Goal: Task Accomplishment & Management: Manage account settings

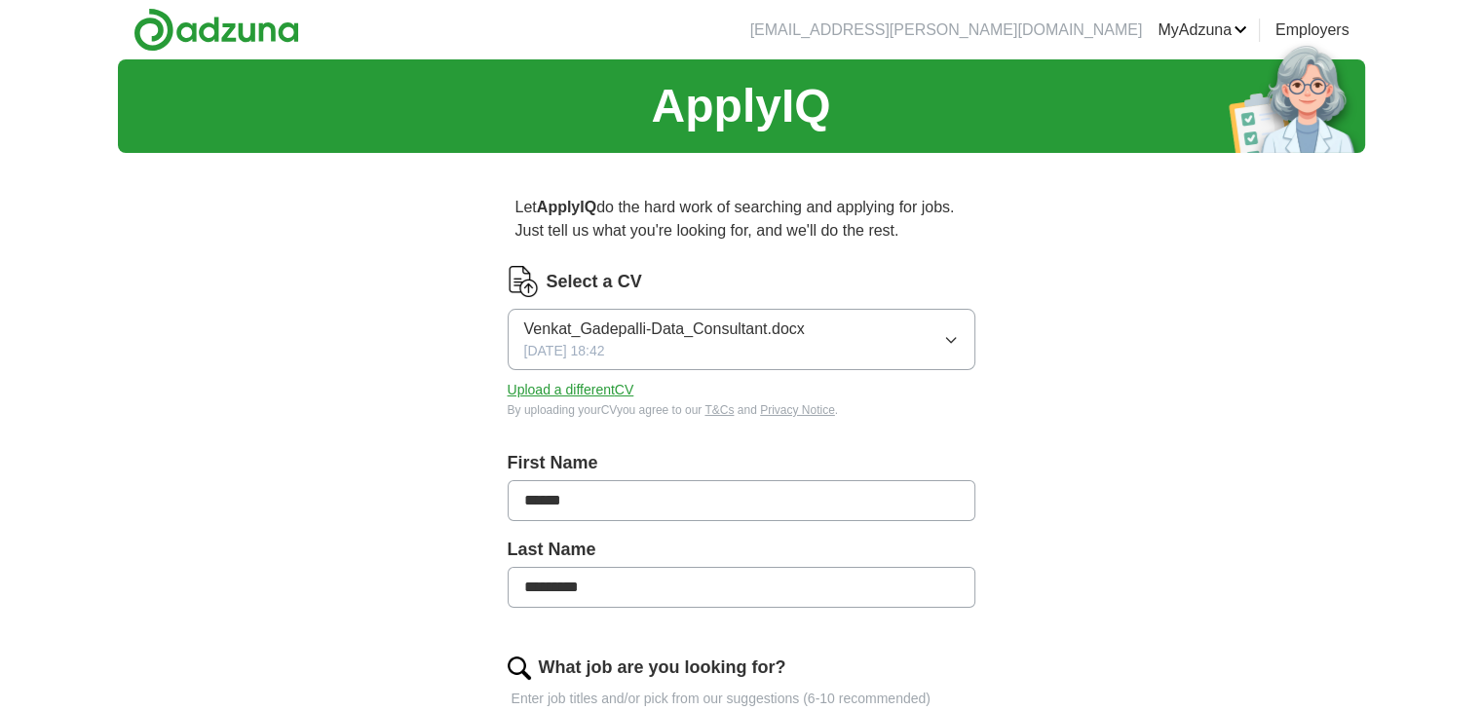
click at [563, 393] on button "Upload a different CV" at bounding box center [571, 390] width 127 height 20
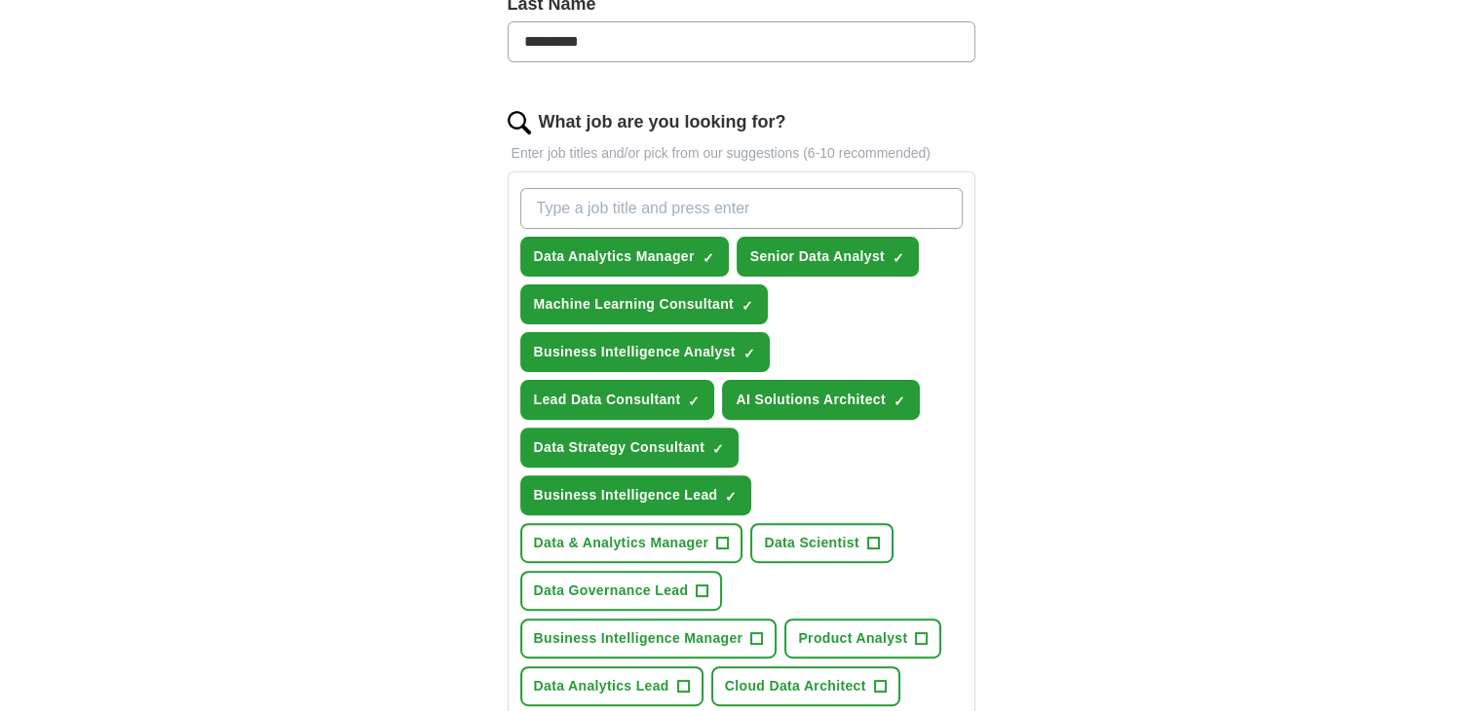
scroll to position [585, 0]
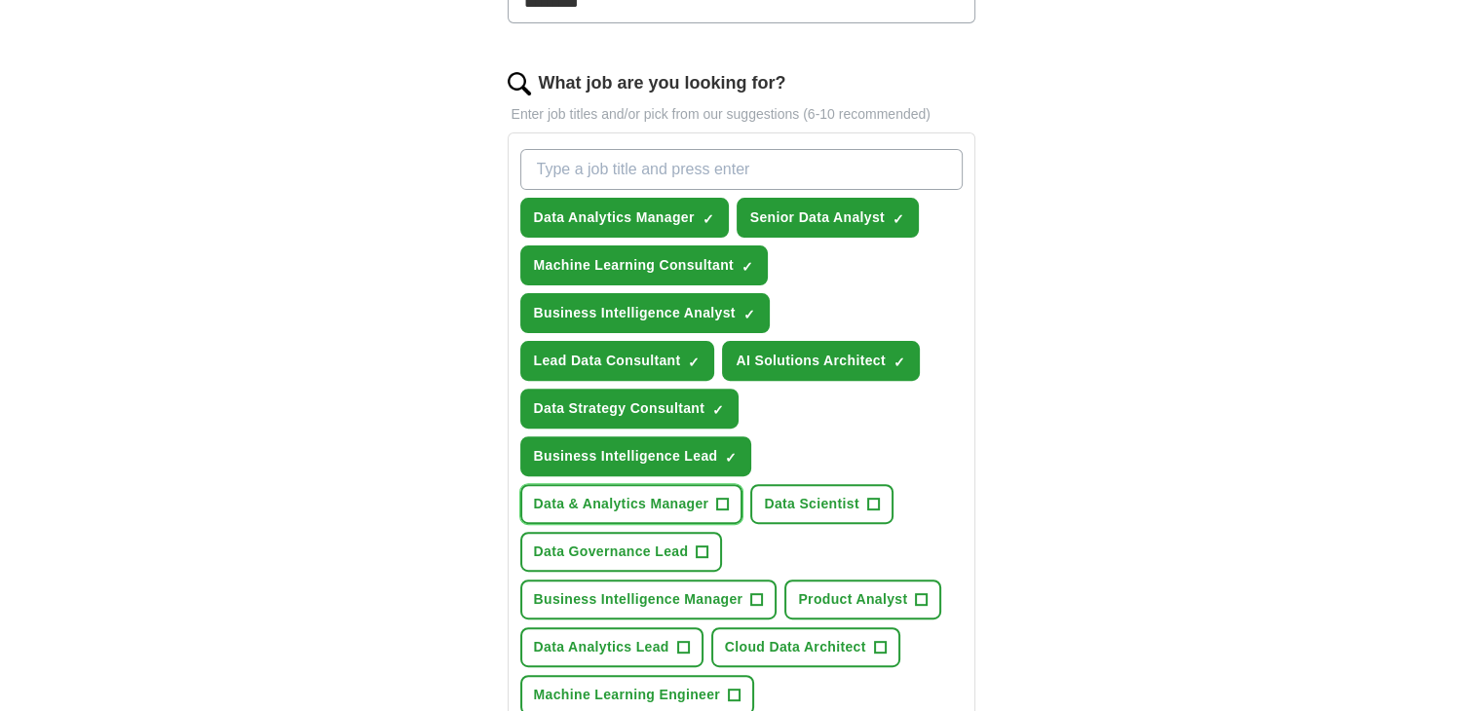
click at [719, 497] on span "+" at bounding box center [723, 505] width 12 height 16
click at [1243, 464] on div "ApplyIQ Let ApplyIQ do the hard work of searching and applying for jobs. Just t…" at bounding box center [741, 404] width 1247 height 1858
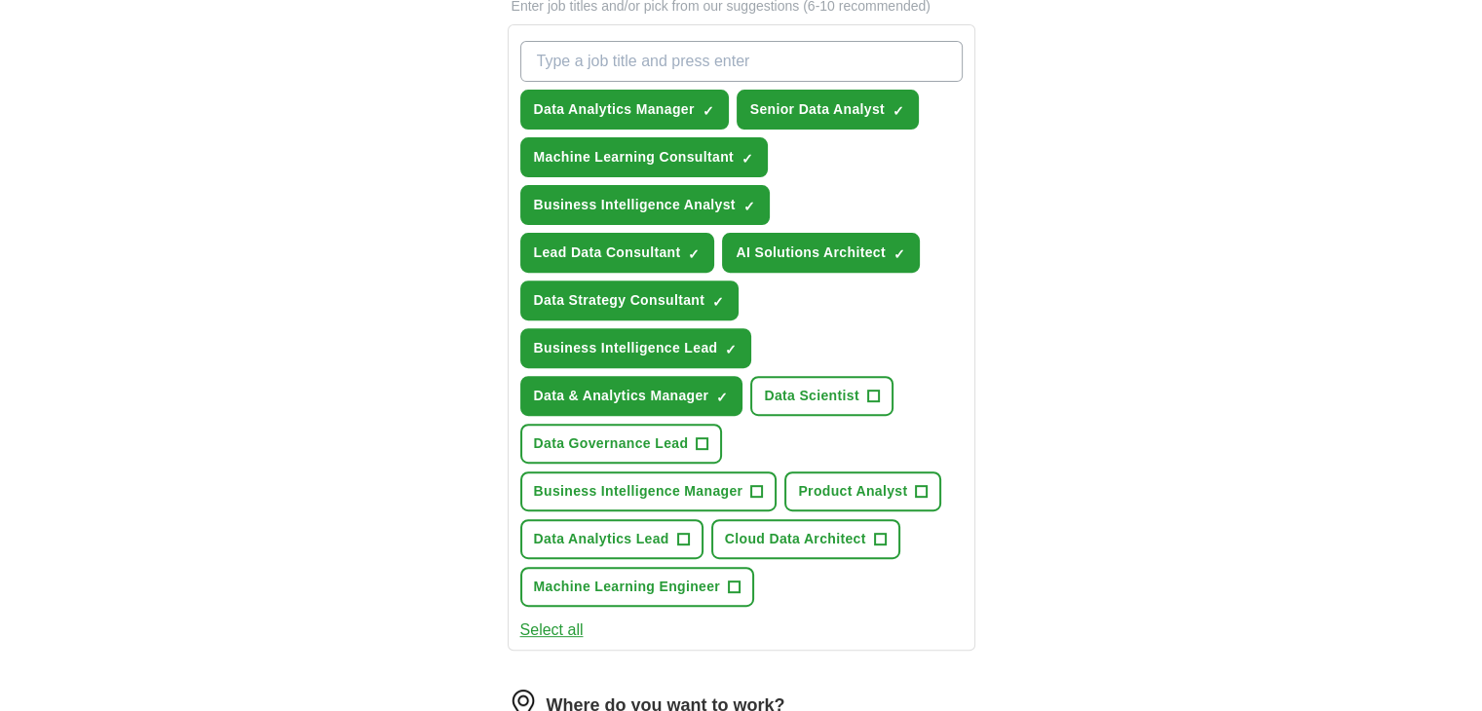
scroll to position [702, 0]
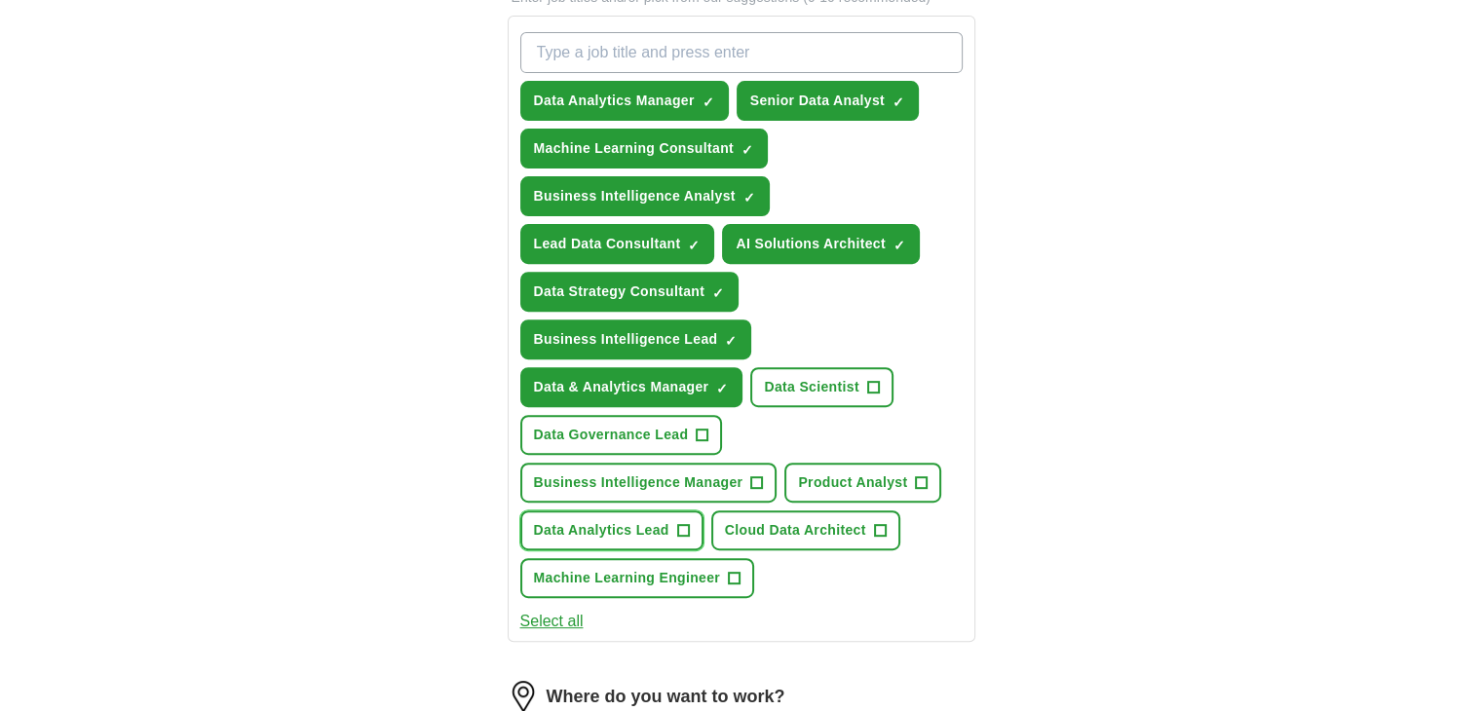
click at [684, 523] on span "+" at bounding box center [683, 531] width 12 height 16
click at [869, 380] on span "+" at bounding box center [873, 388] width 12 height 16
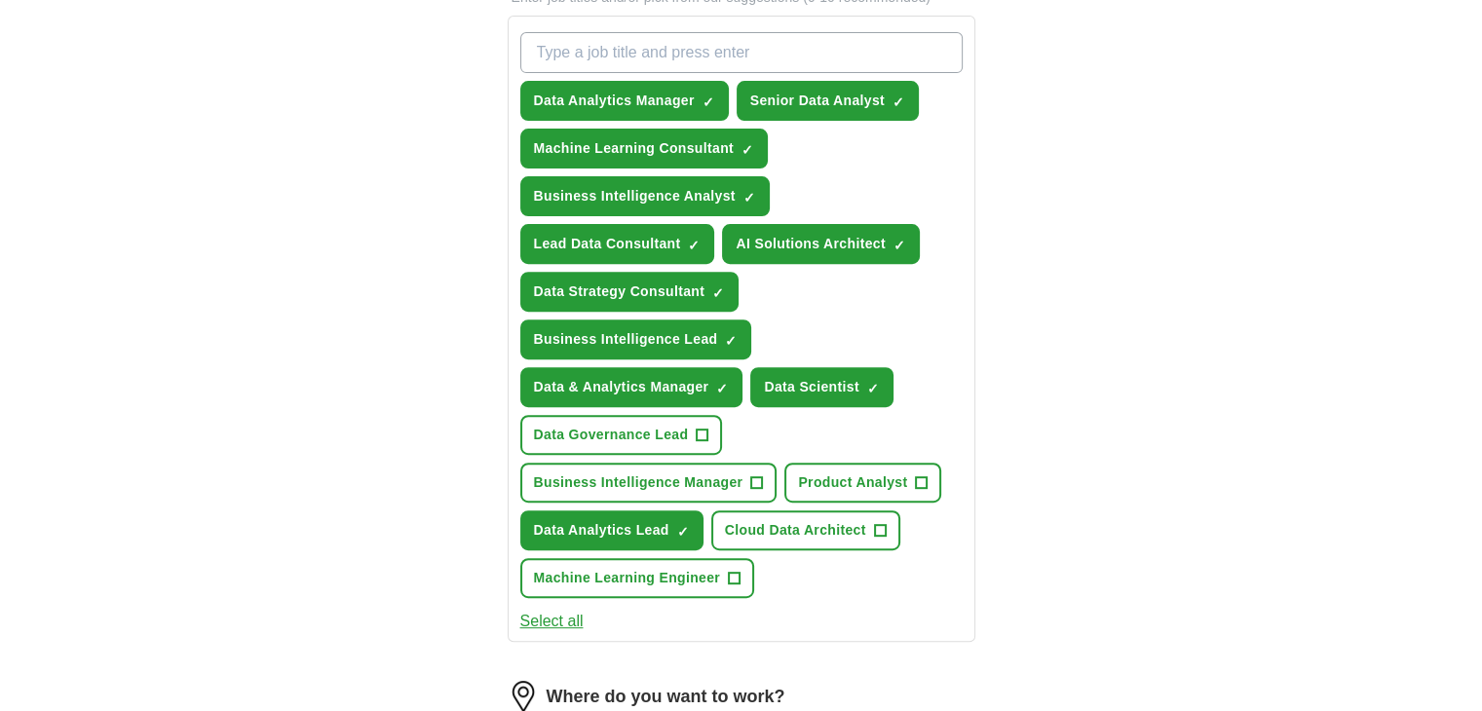
click at [1045, 364] on div "Let ApplyIQ do the hard work of searching and applying for jobs. Just tell us w…" at bounding box center [742, 341] width 624 height 1749
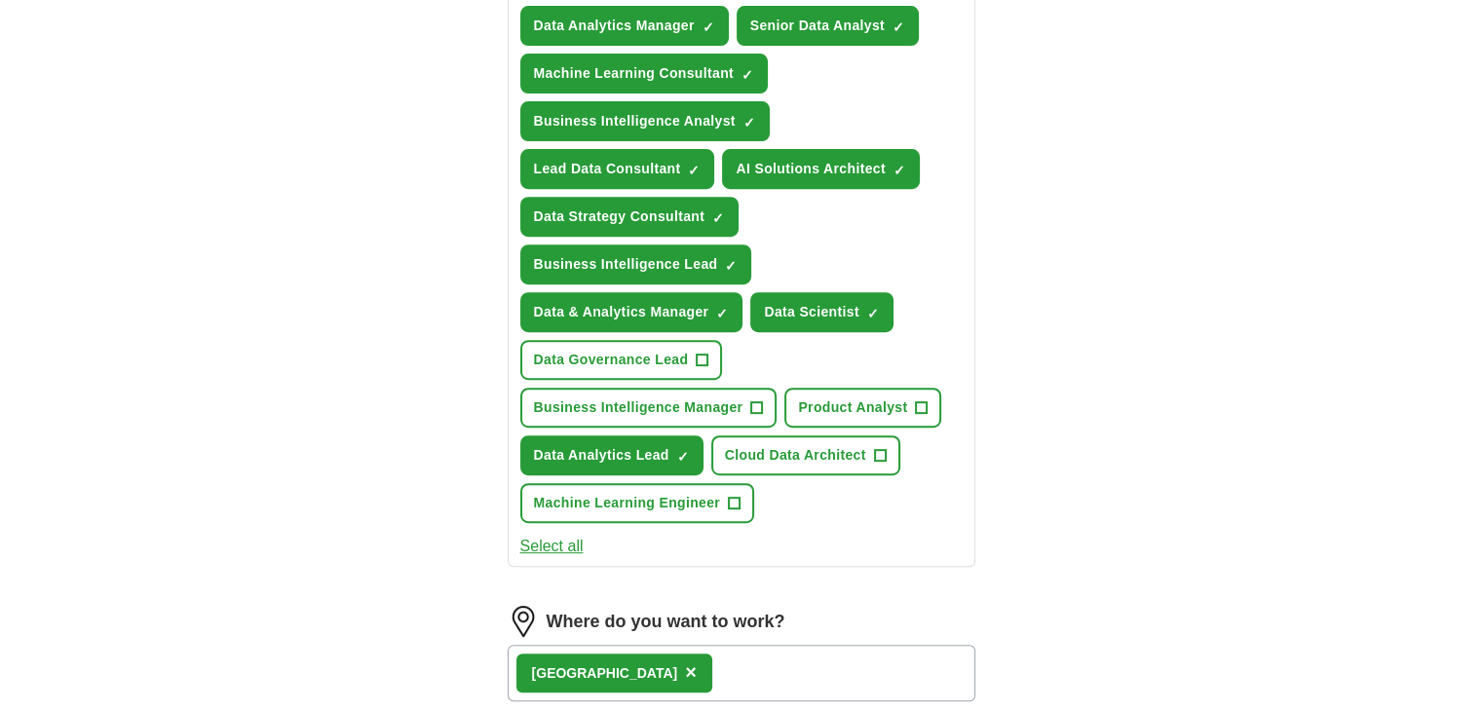
scroll to position [780, 0]
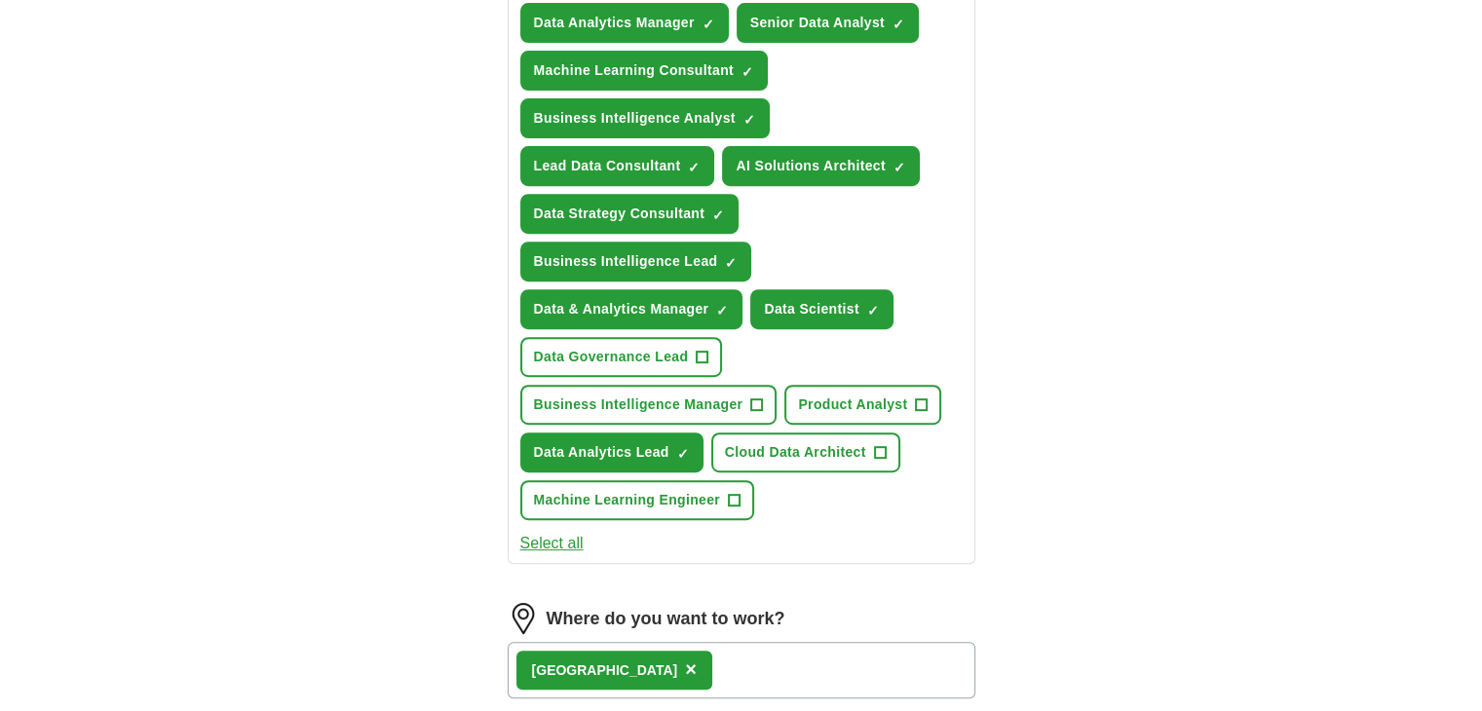
click at [562, 537] on button "Select all" at bounding box center [551, 543] width 63 height 23
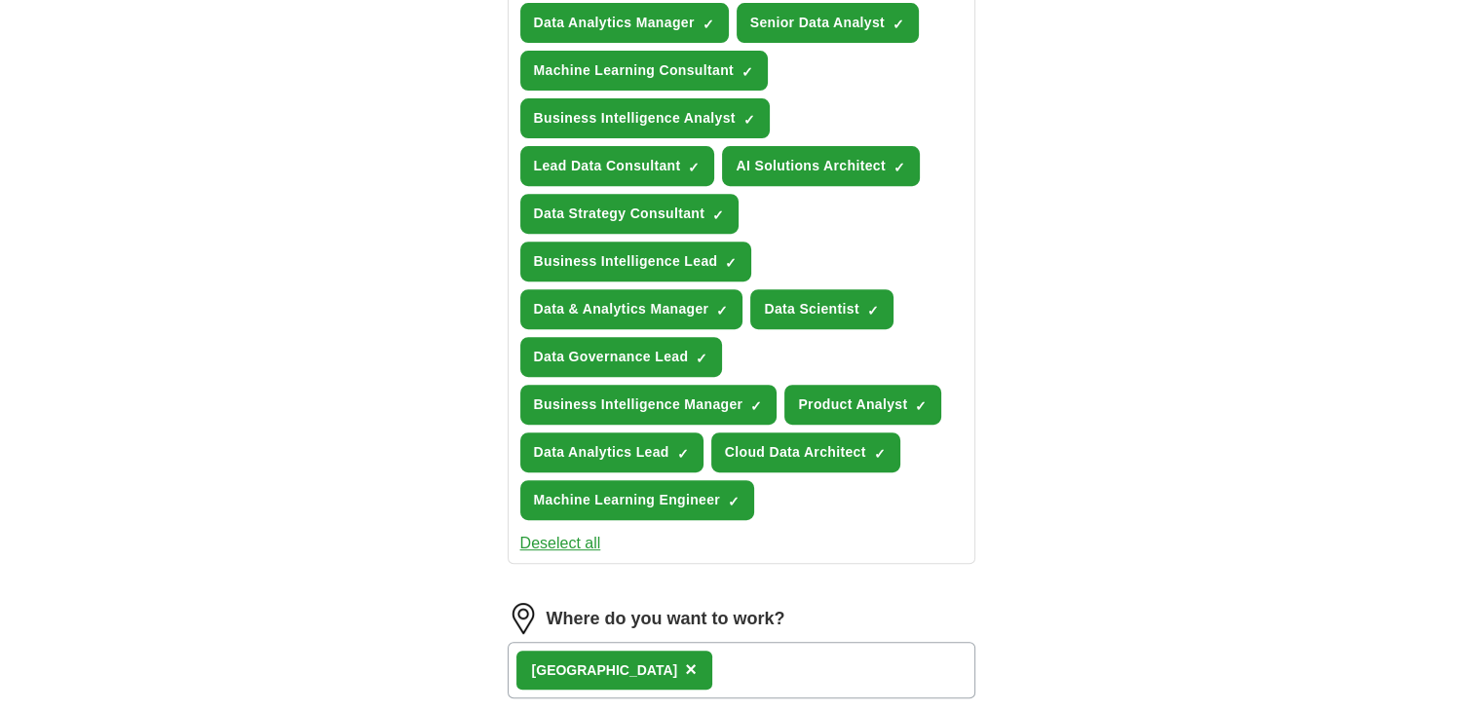
click at [400, 516] on div "ApplyIQ Let ApplyIQ do the hard work of searching and applying for jobs. Just t…" at bounding box center [741, 209] width 1247 height 1858
click at [347, 535] on div "ApplyIQ Let ApplyIQ do the hard work of searching and applying for jobs. Just t…" at bounding box center [741, 209] width 1247 height 1858
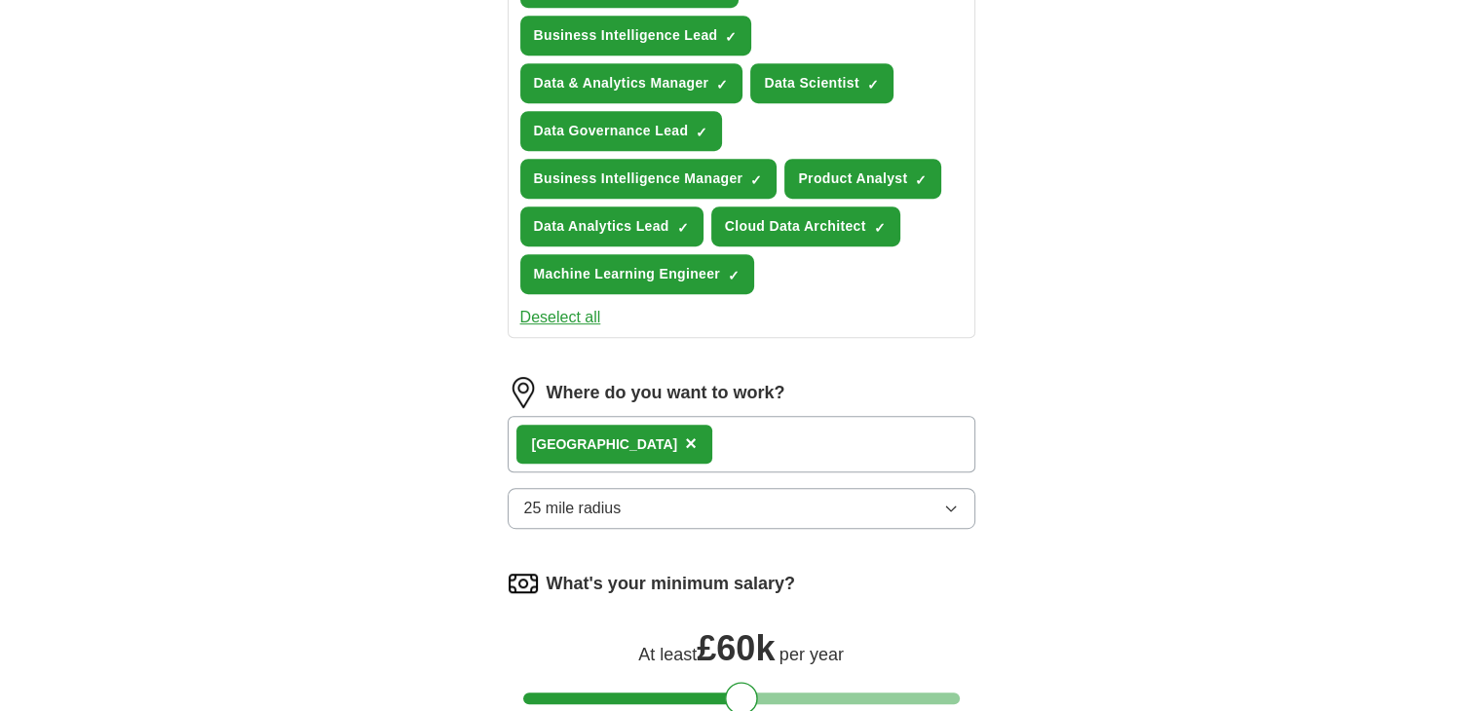
scroll to position [1013, 0]
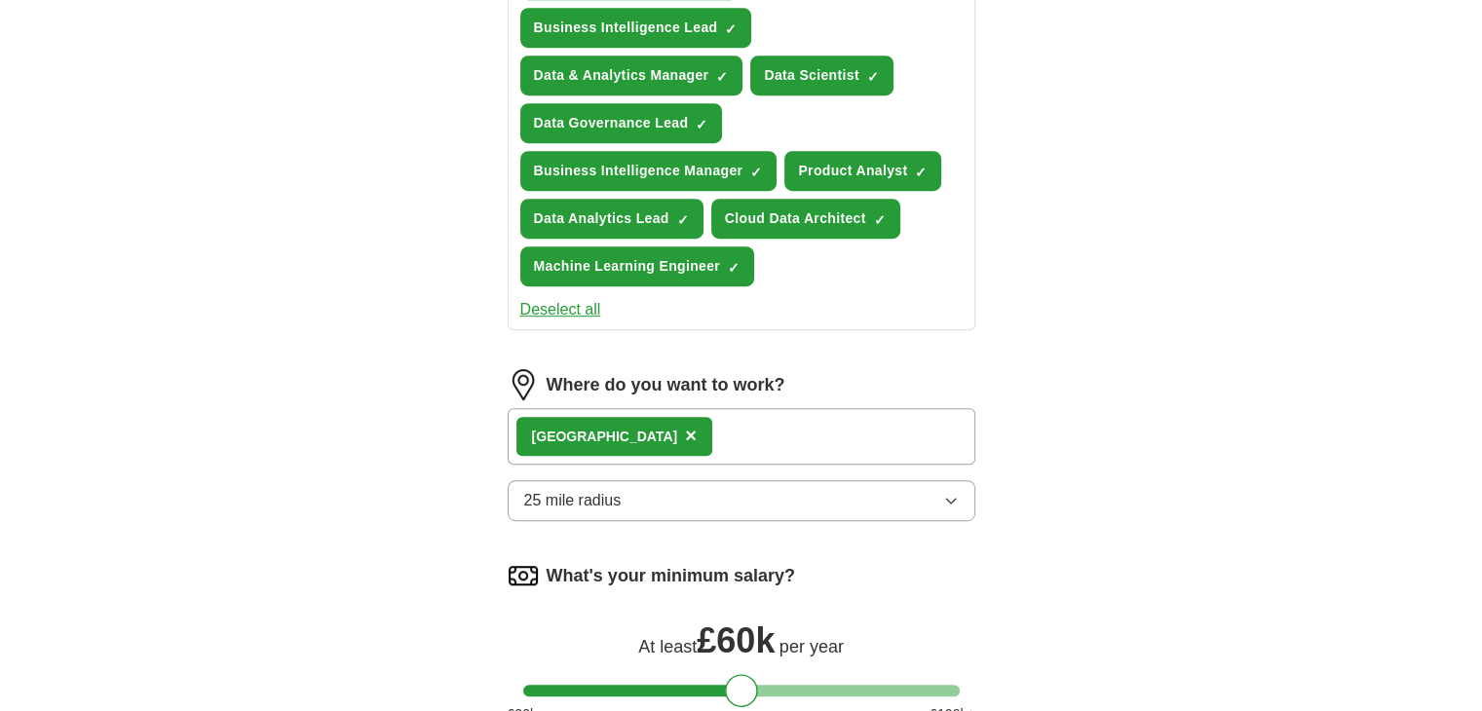
click at [685, 422] on div "London ×" at bounding box center [742, 436] width 468 height 57
click at [639, 432] on div "London ×" at bounding box center [742, 436] width 468 height 57
click at [953, 499] on icon "button" at bounding box center [950, 501] width 9 height 5
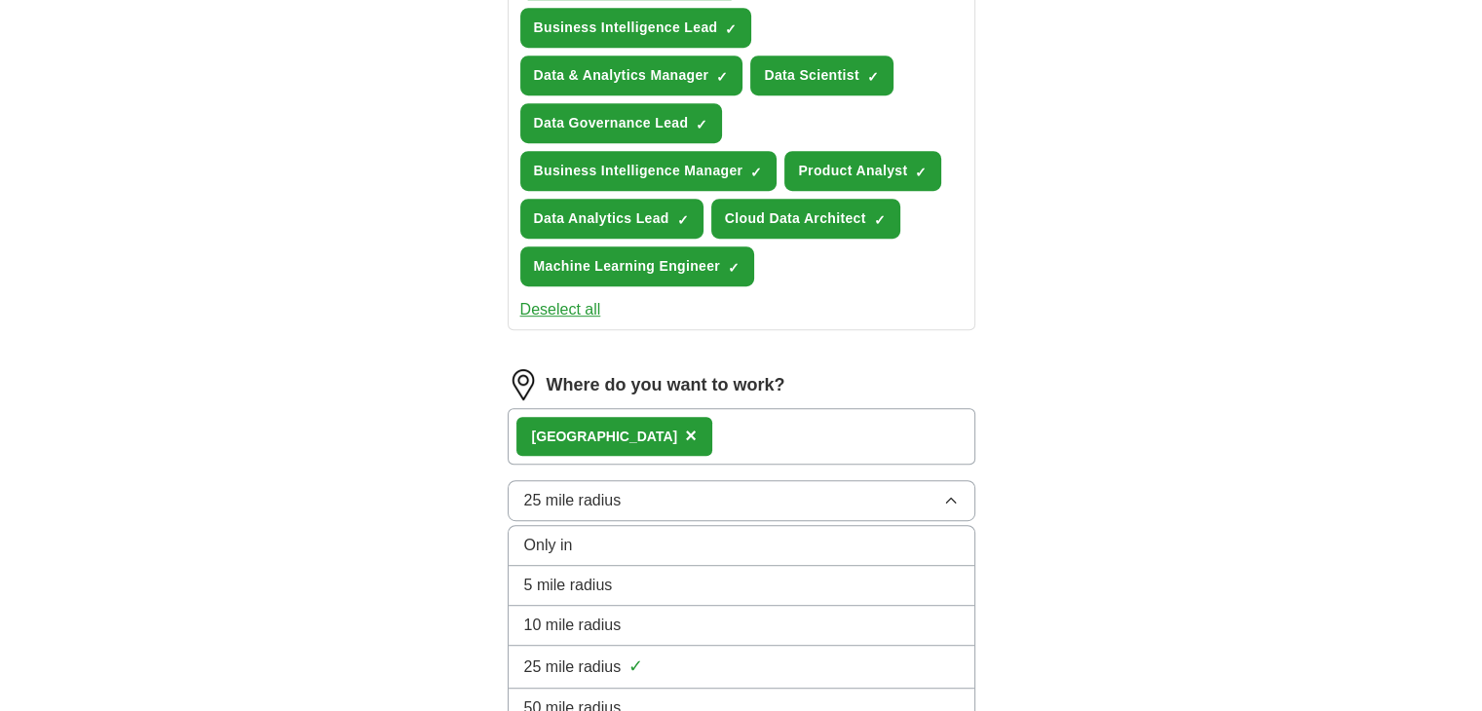
click at [685, 697] on div "50 mile radius" at bounding box center [741, 708] width 435 height 23
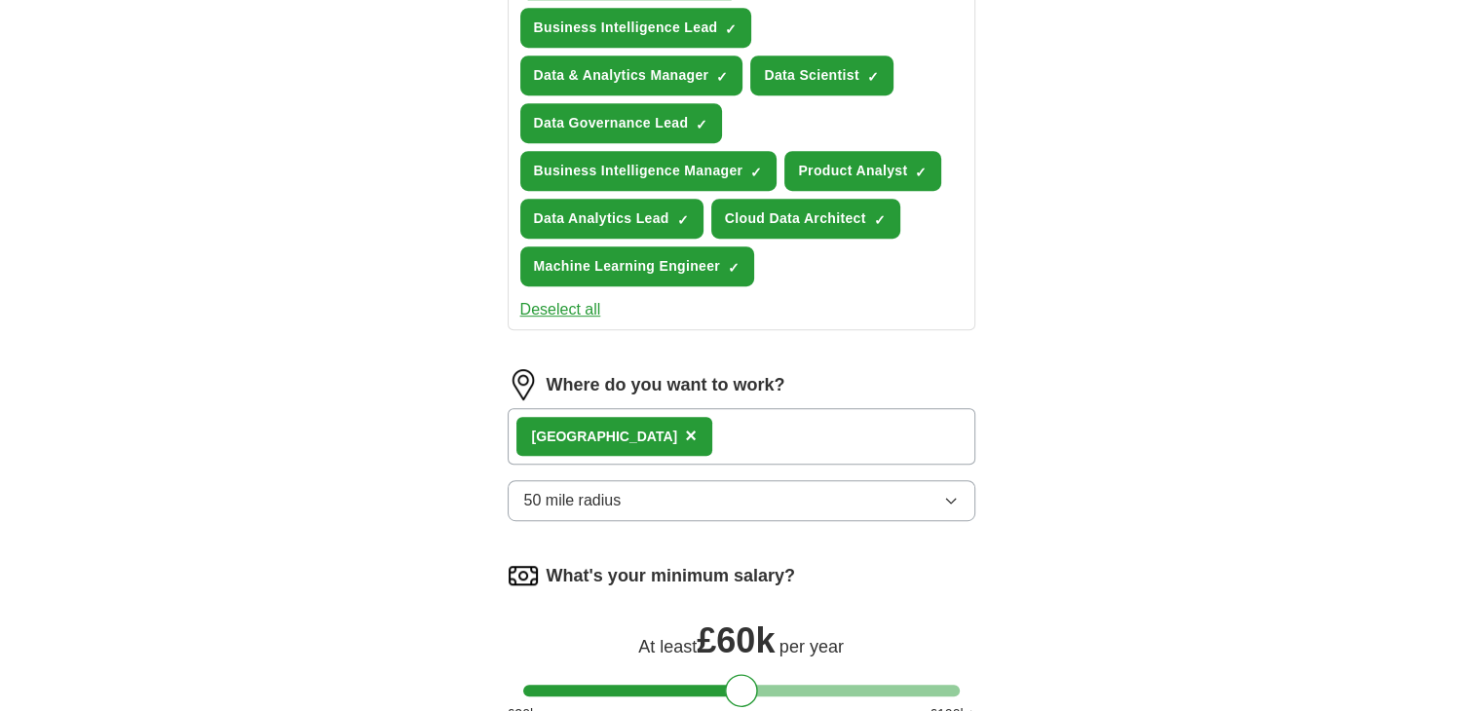
click at [673, 426] on div "London ×" at bounding box center [742, 436] width 468 height 57
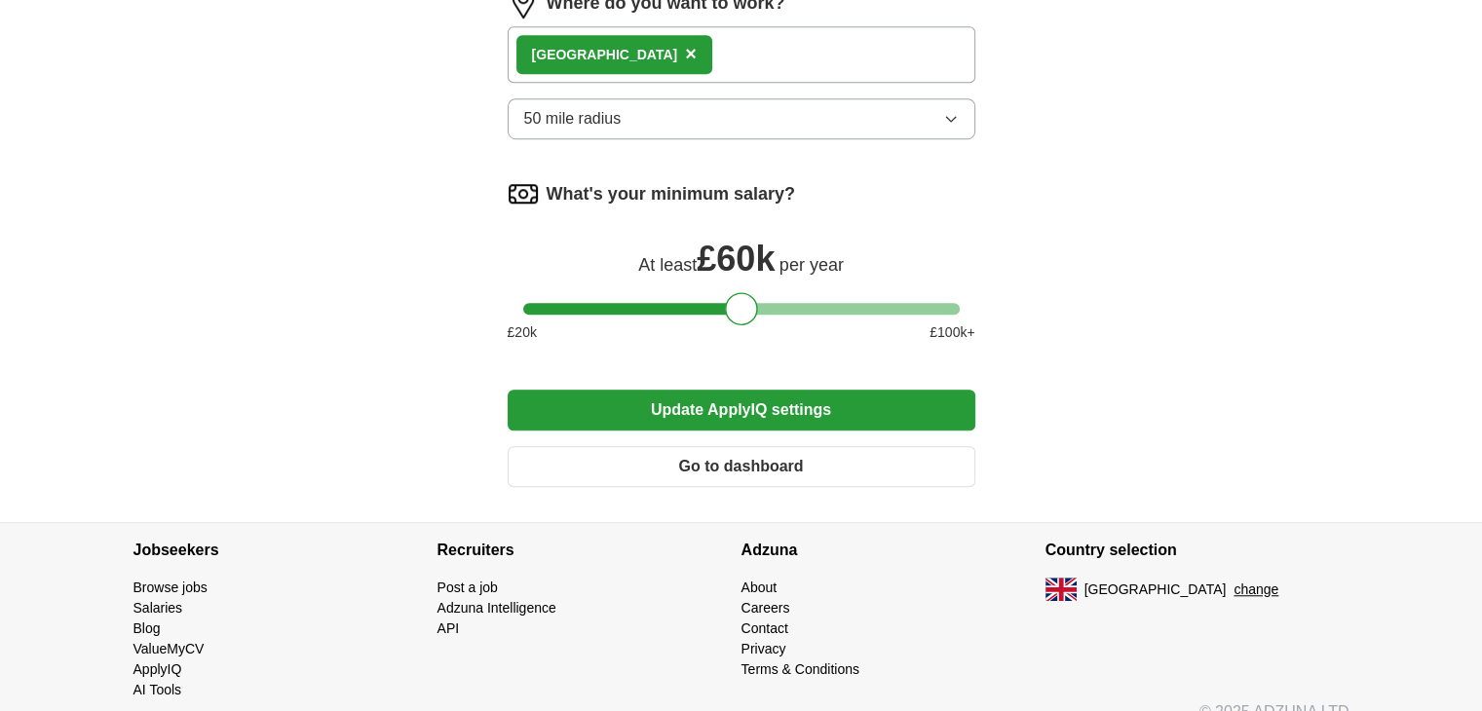
scroll to position [1411, 0]
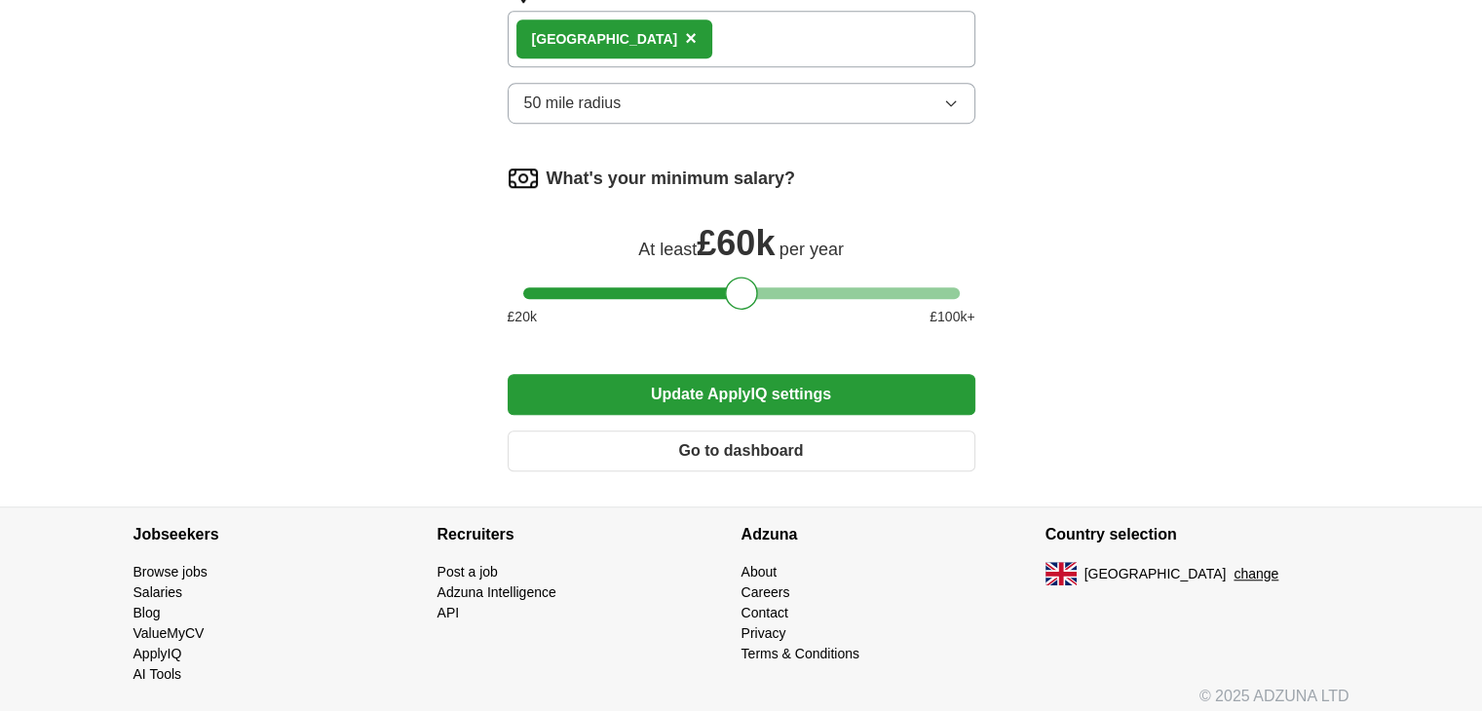
click at [639, 374] on button "Update ApplyIQ settings" at bounding box center [742, 394] width 468 height 41
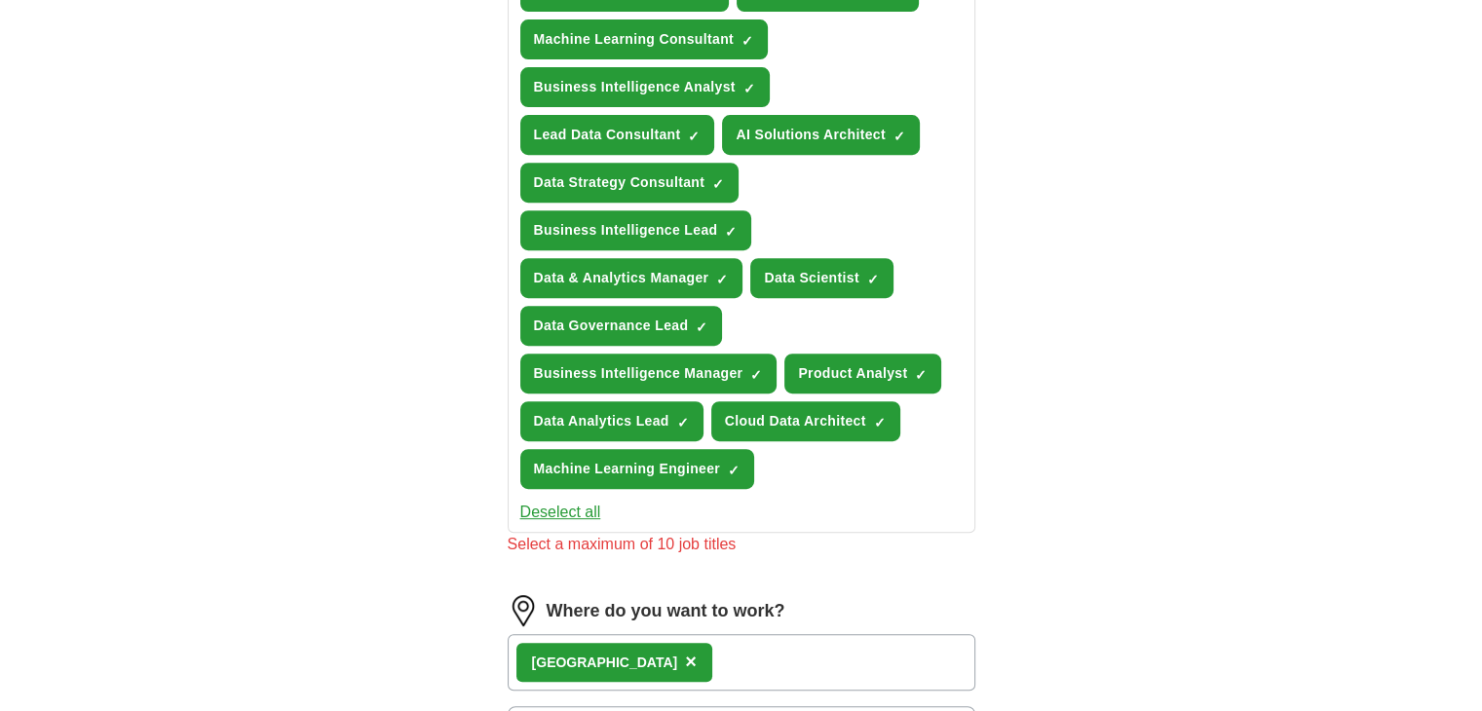
scroll to position [772, 0]
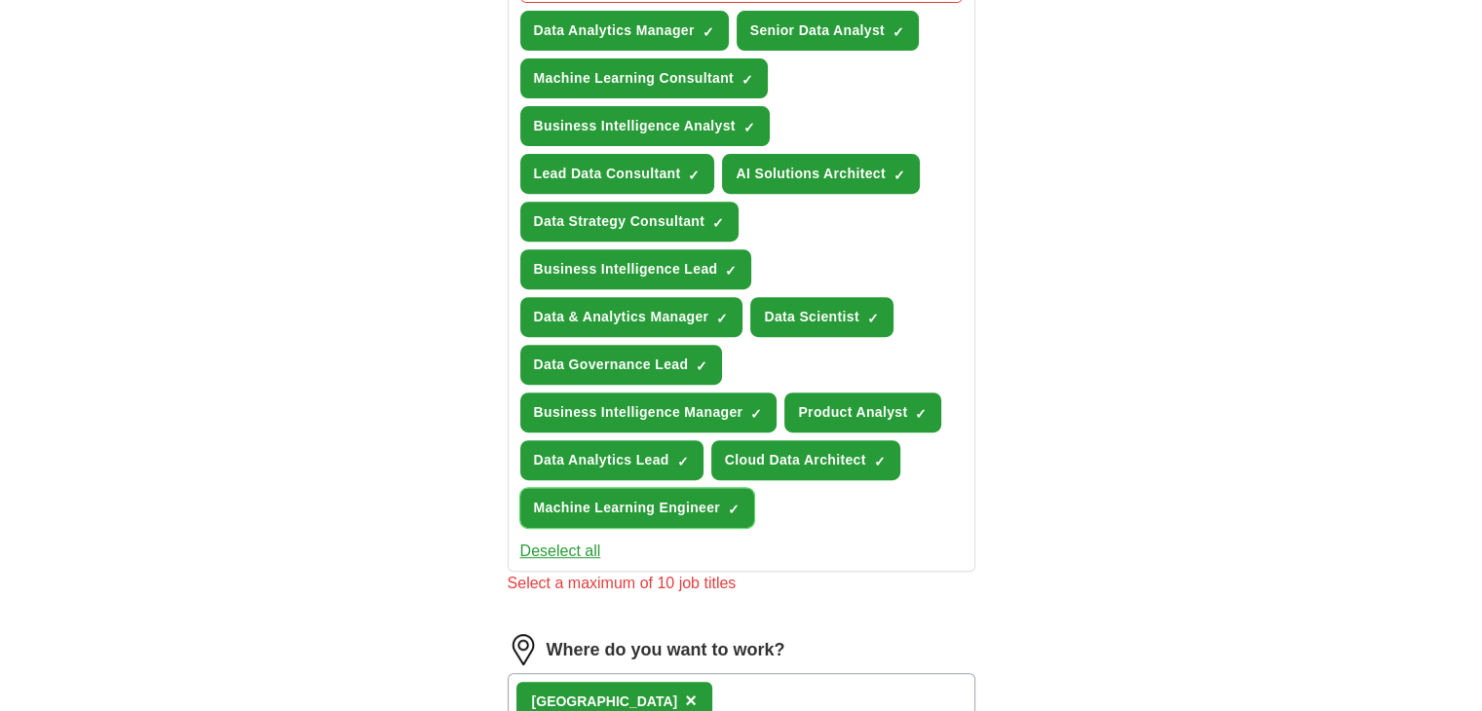
click at [585, 504] on span "Machine Learning Engineer" at bounding box center [627, 508] width 187 height 20
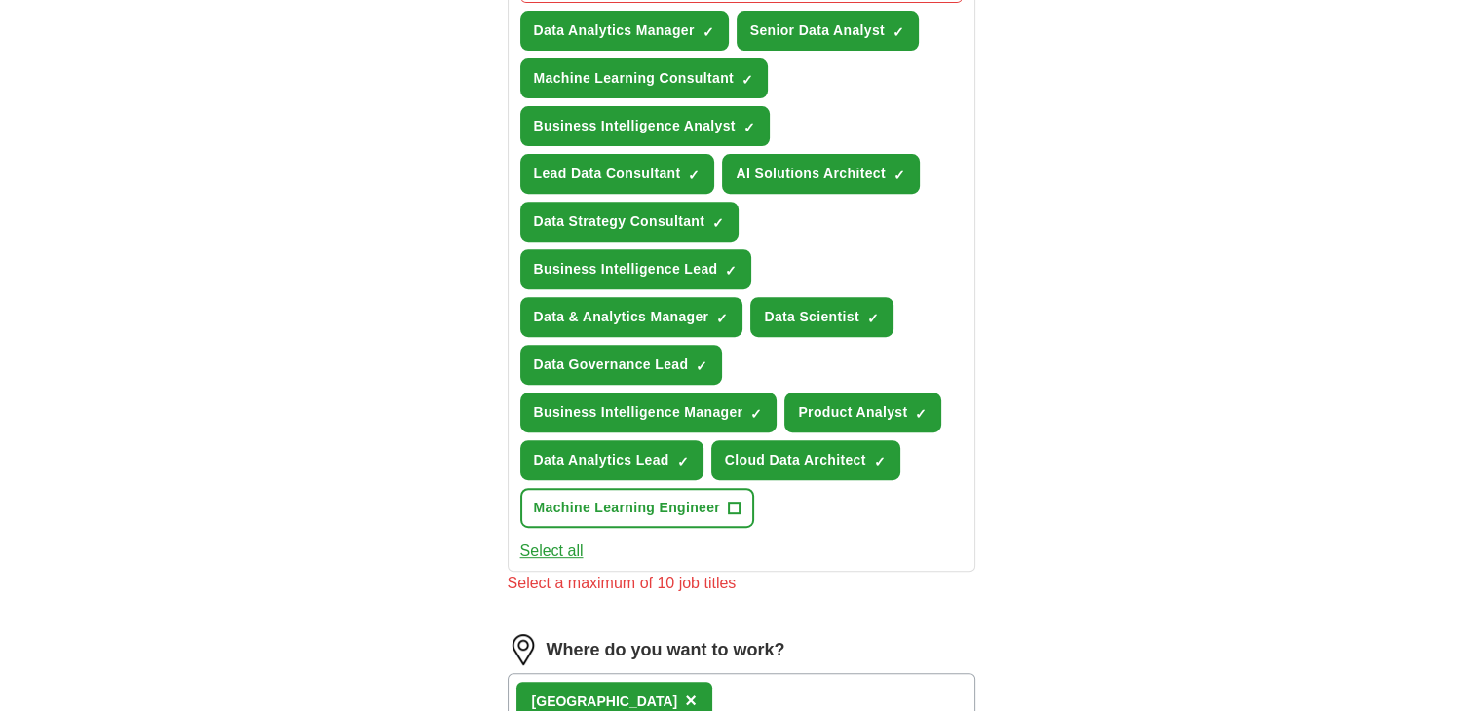
click at [1072, 457] on div "ApplyIQ Let ApplyIQ do the hard work of searching and applying for jobs. Just t…" at bounding box center [741, 276] width 1247 height 1977
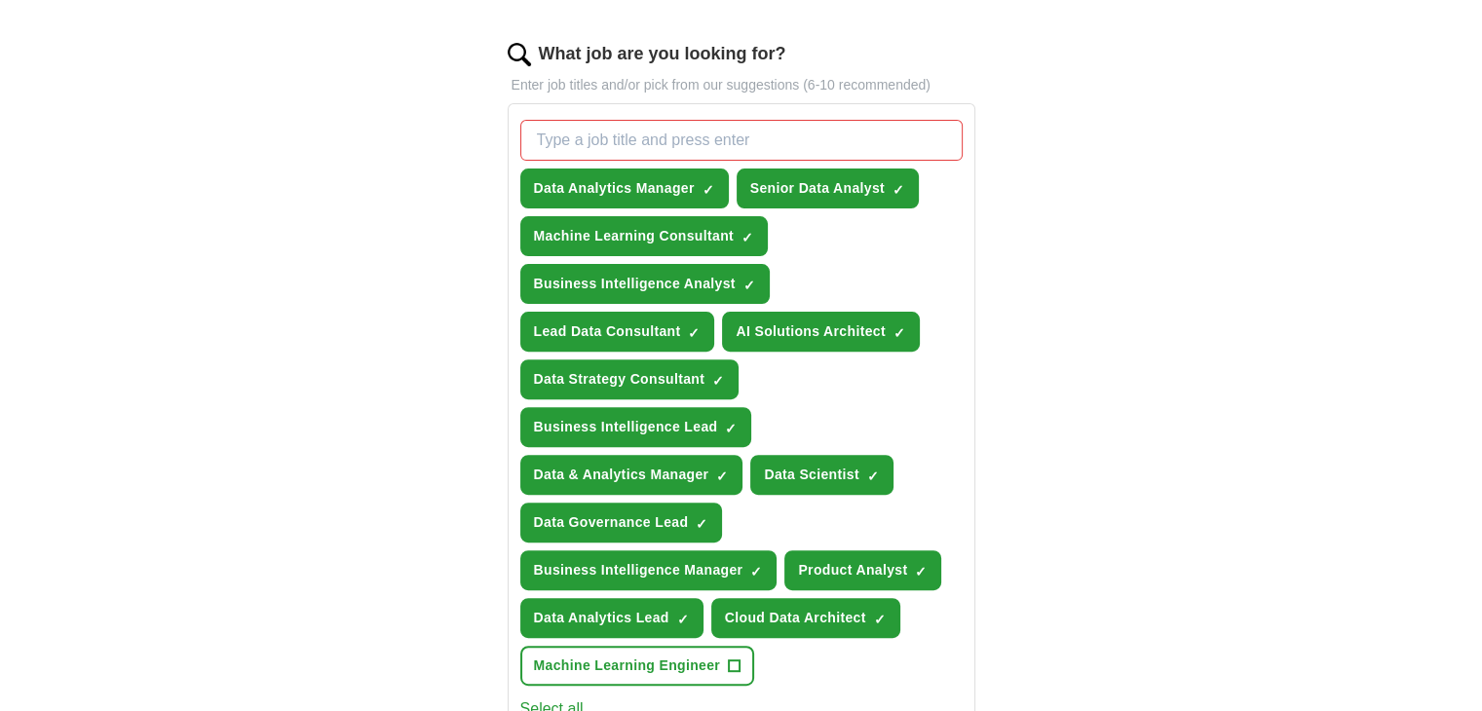
scroll to position [616, 0]
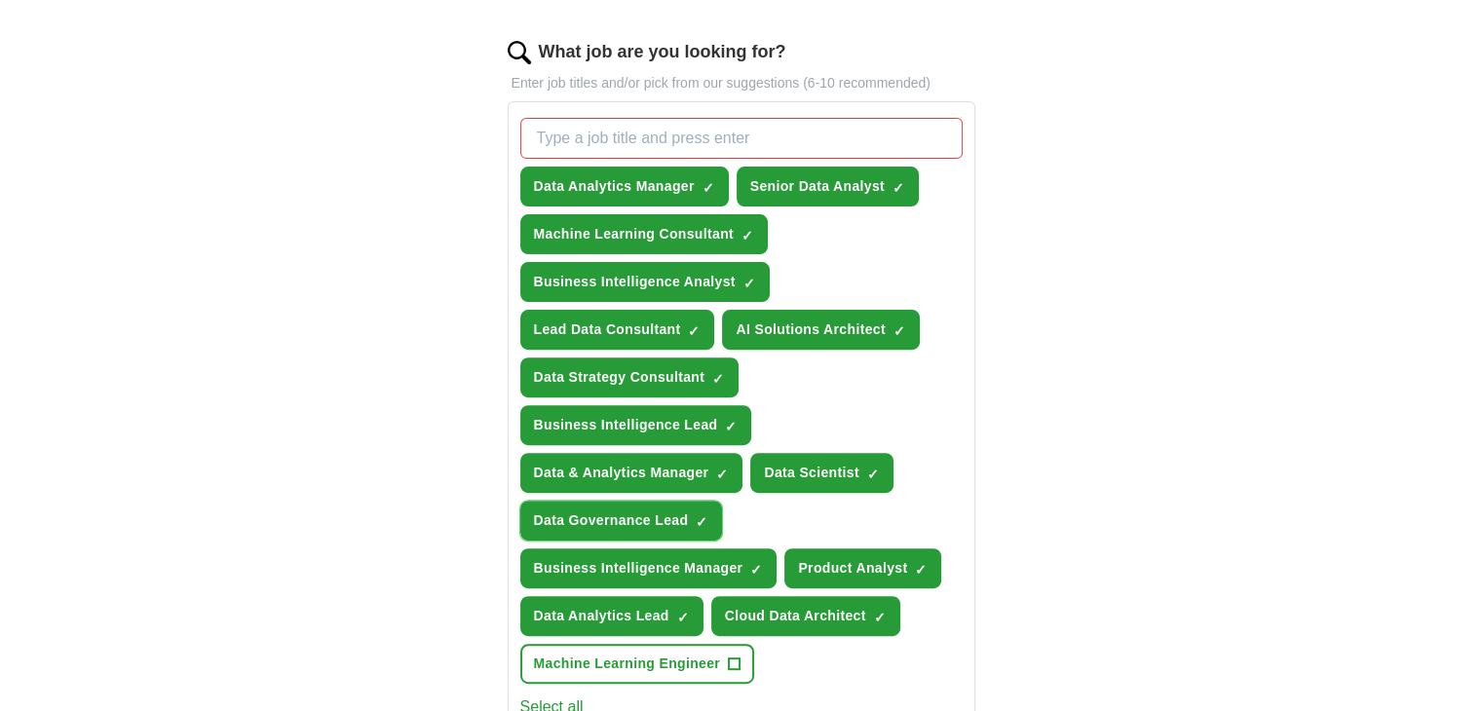
click at [599, 511] on span "Data Governance Lead" at bounding box center [611, 521] width 155 height 20
click at [393, 508] on div "ApplyIQ Let ApplyIQ do the hard work of searching and applying for jobs. Just t…" at bounding box center [741, 432] width 1247 height 1977
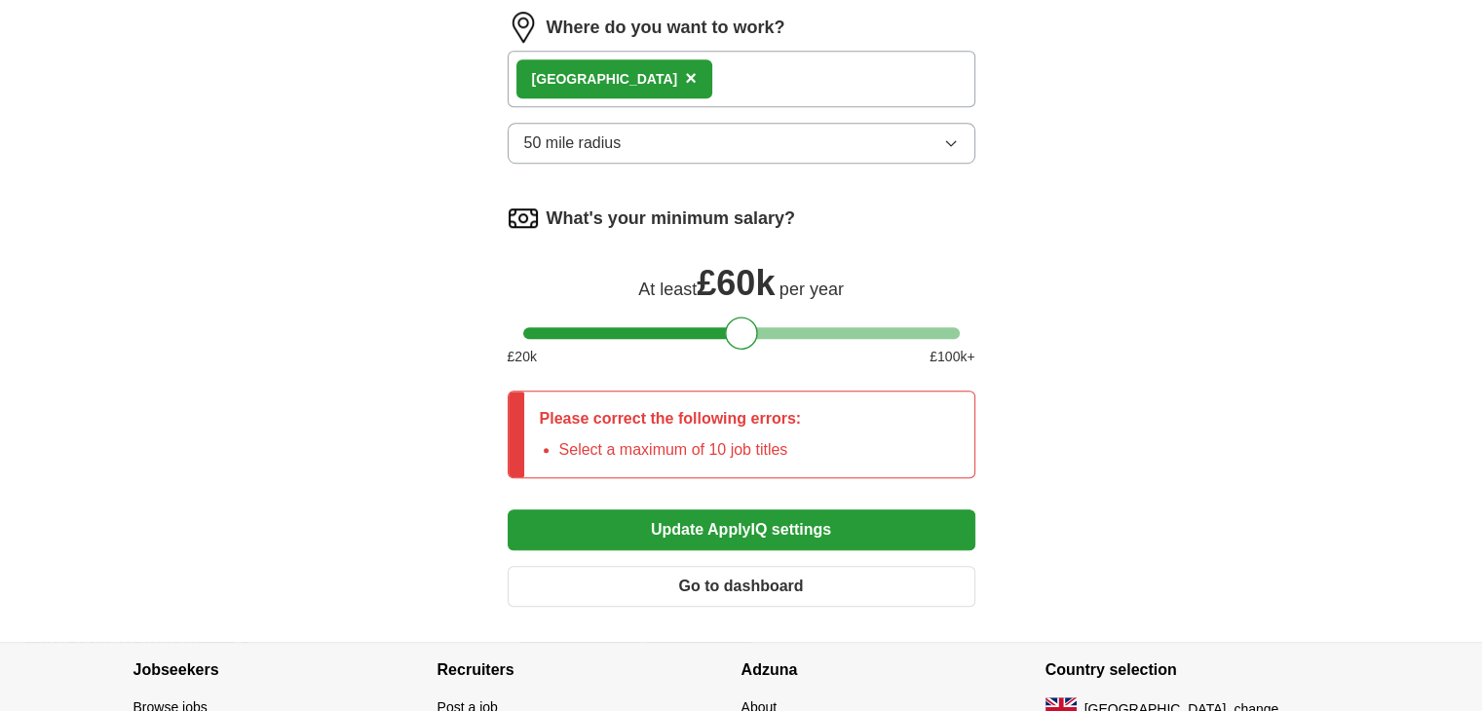
scroll to position [1395, 0]
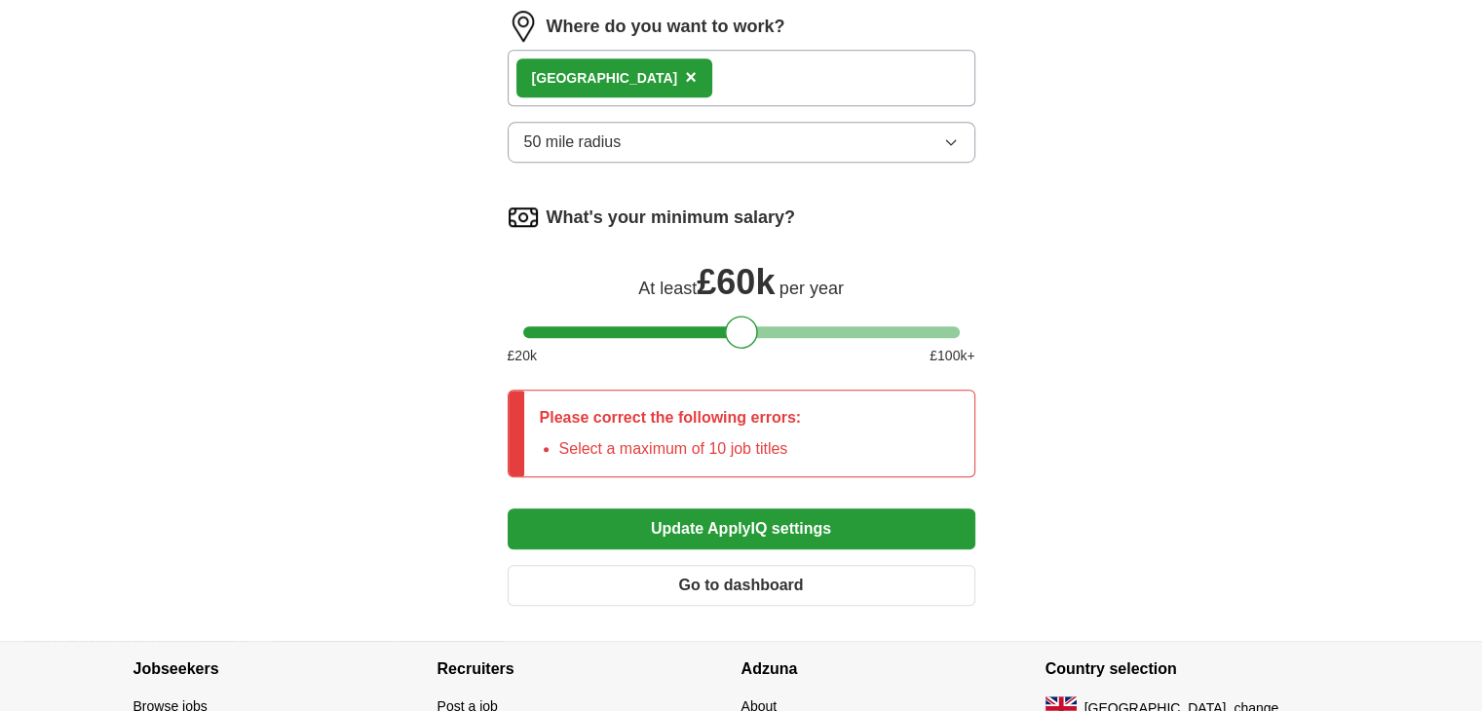
click at [773, 509] on button "Update ApplyIQ settings" at bounding box center [742, 529] width 468 height 41
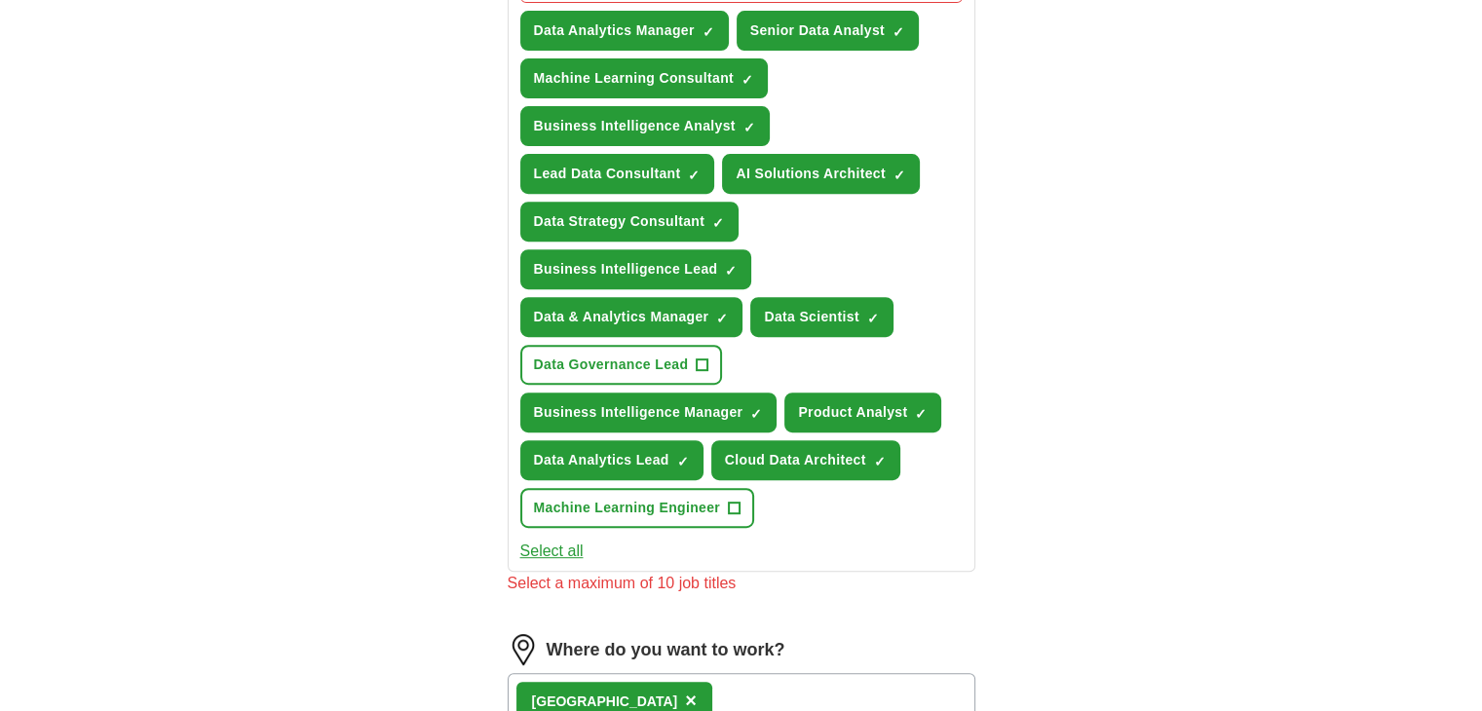
scroll to position [733, 0]
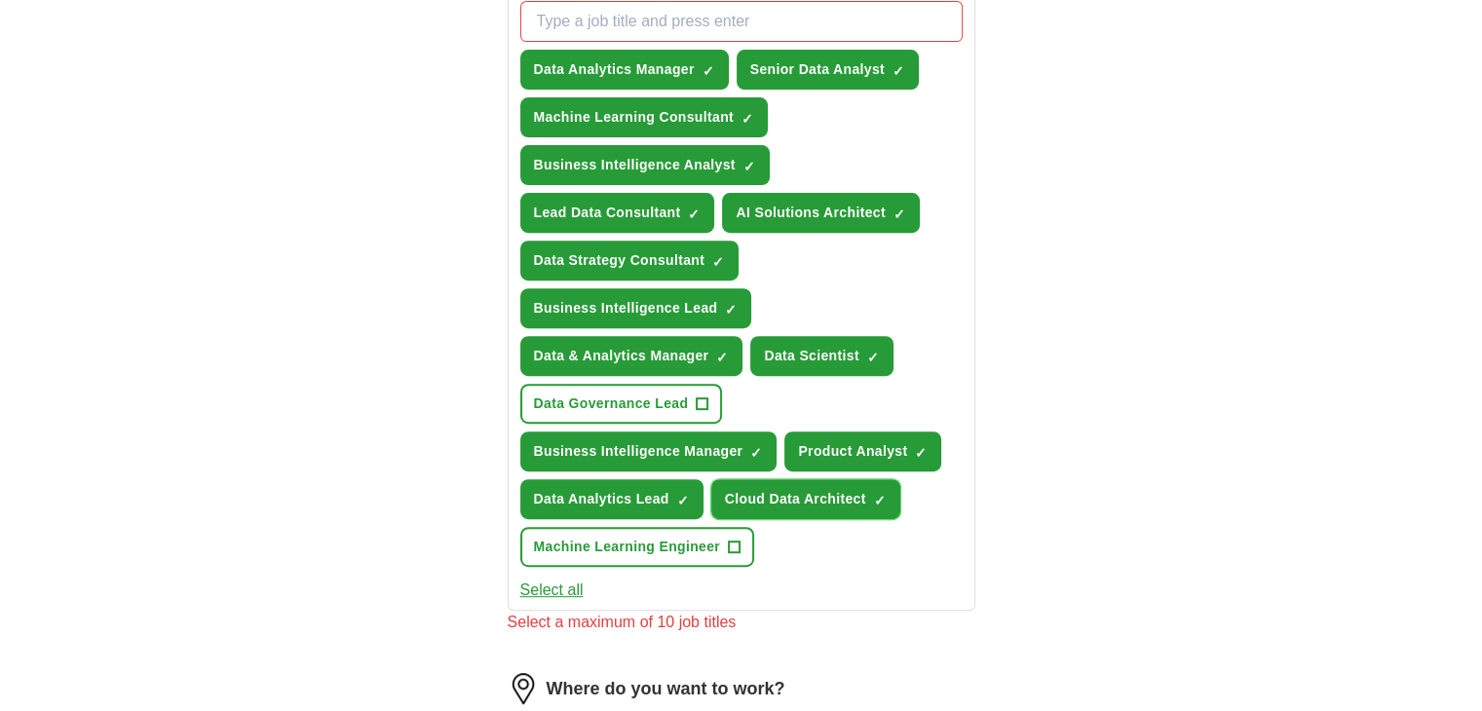
click at [0, 0] on span "×" at bounding box center [0, 0] width 0 height 0
click at [1052, 469] on div "Let ApplyIQ do the hard work of searching and applying for jobs. Just tell us w…" at bounding box center [742, 370] width 624 height 1868
click at [0, 0] on span "×" at bounding box center [0, 0] width 0 height 0
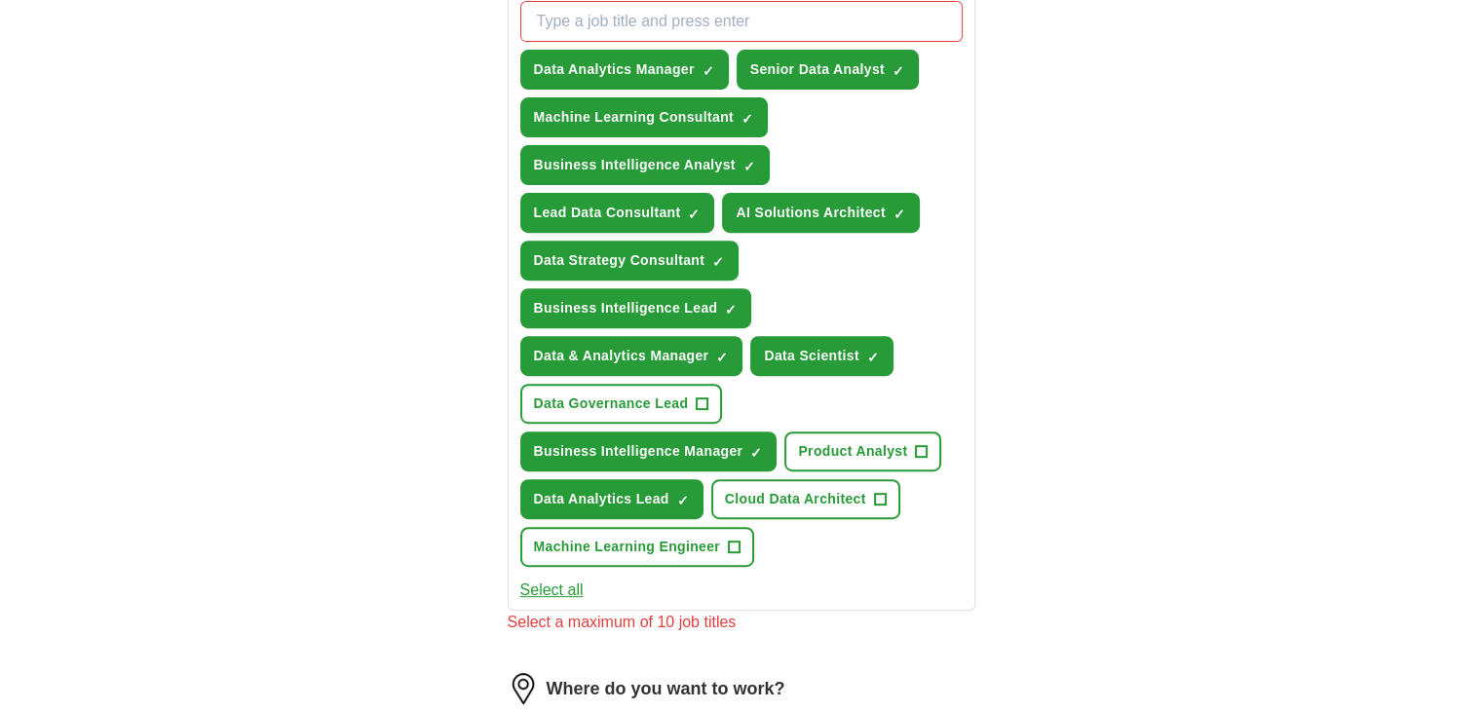
click at [1093, 424] on div "ApplyIQ Let ApplyIQ do the hard work of searching and applying for jobs. Just t…" at bounding box center [741, 315] width 1247 height 1977
click at [0, 0] on span "×" at bounding box center [0, 0] width 0 height 0
click at [1031, 292] on div "Let ApplyIQ do the hard work of searching and applying for jobs. Just tell us w…" at bounding box center [742, 370] width 624 height 1868
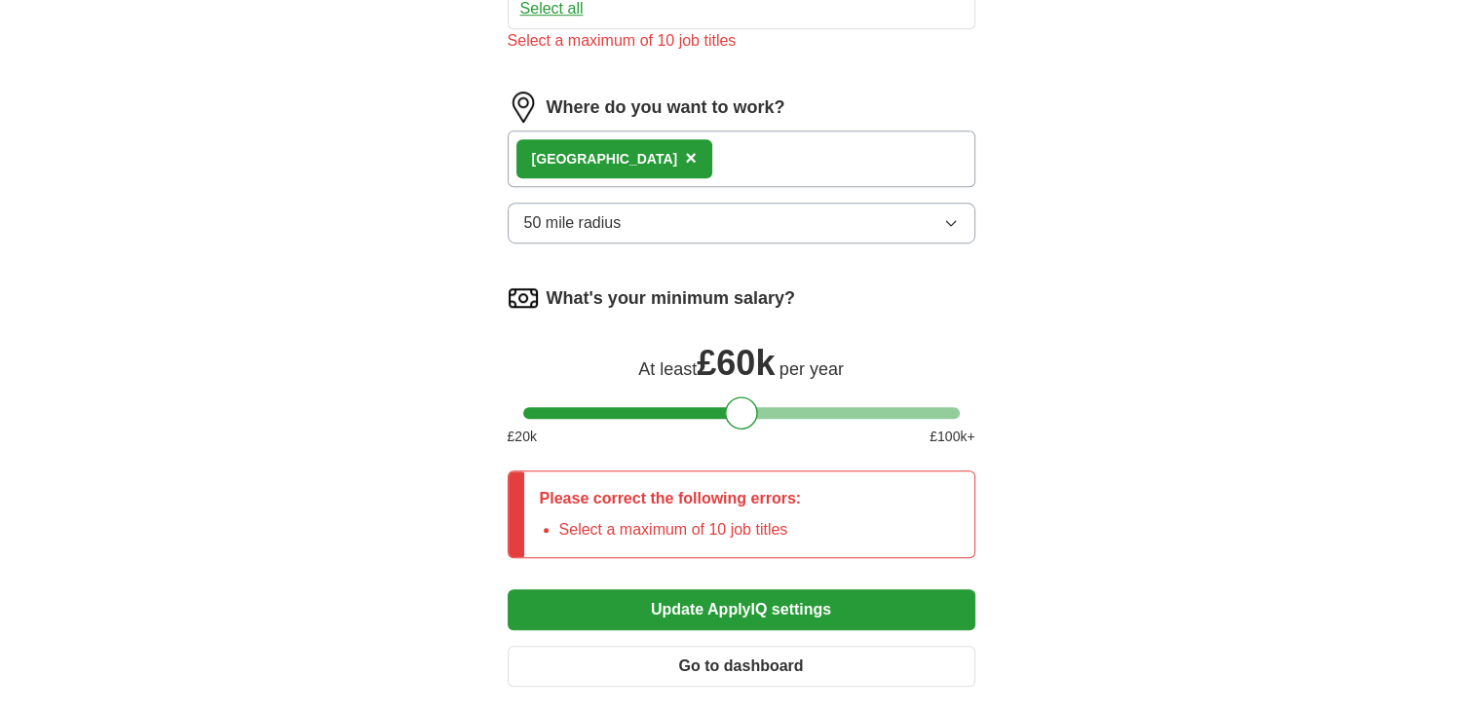
scroll to position [1395, 0]
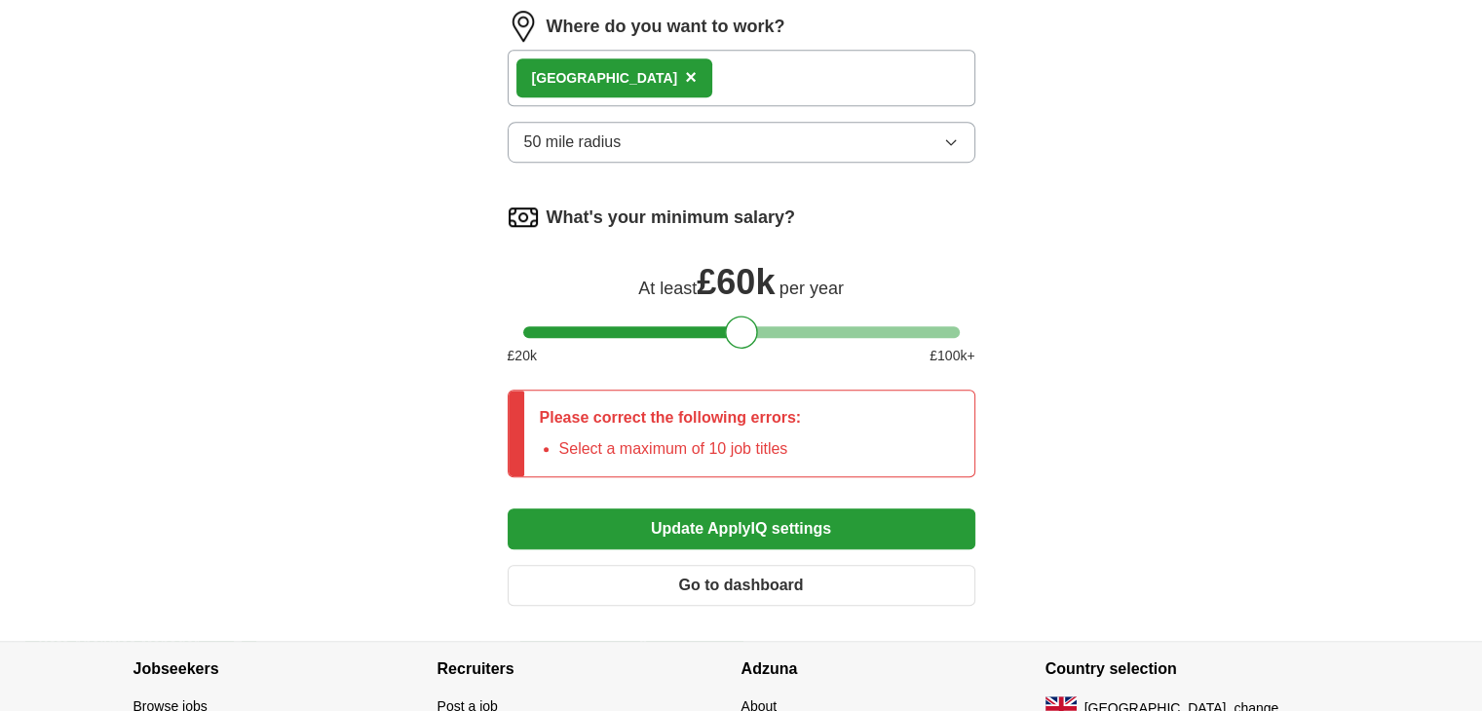
click at [670, 515] on button "Update ApplyIQ settings" at bounding box center [742, 529] width 468 height 41
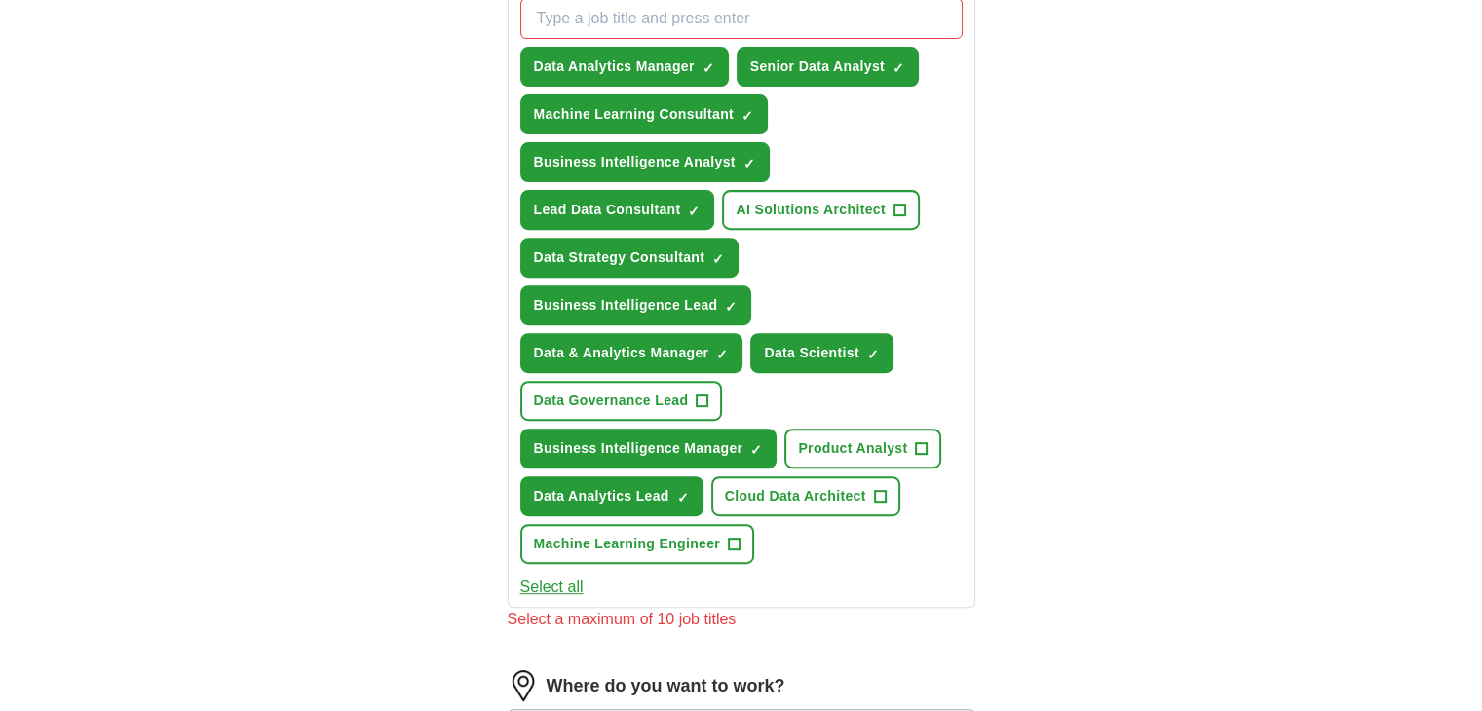
scroll to position [733, 0]
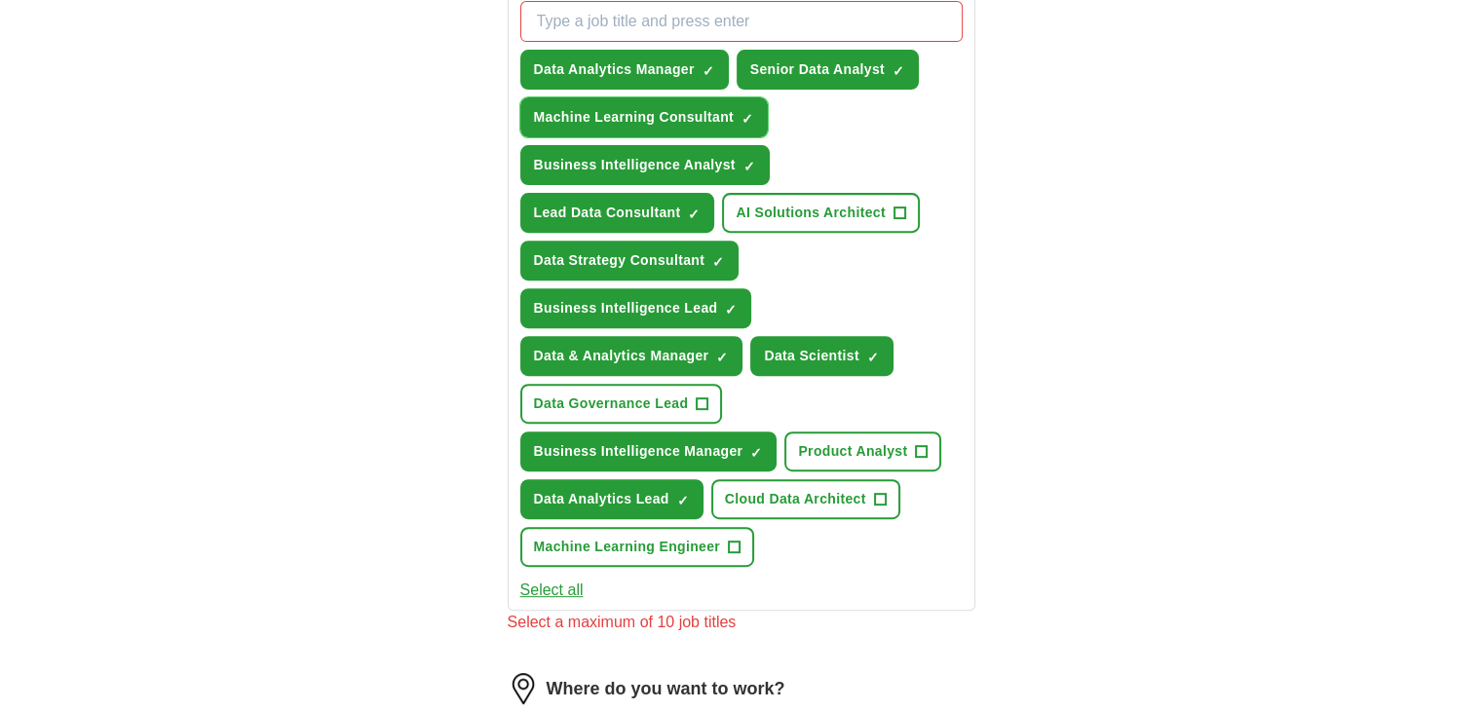
click at [0, 0] on span "×" at bounding box center [0, 0] width 0 height 0
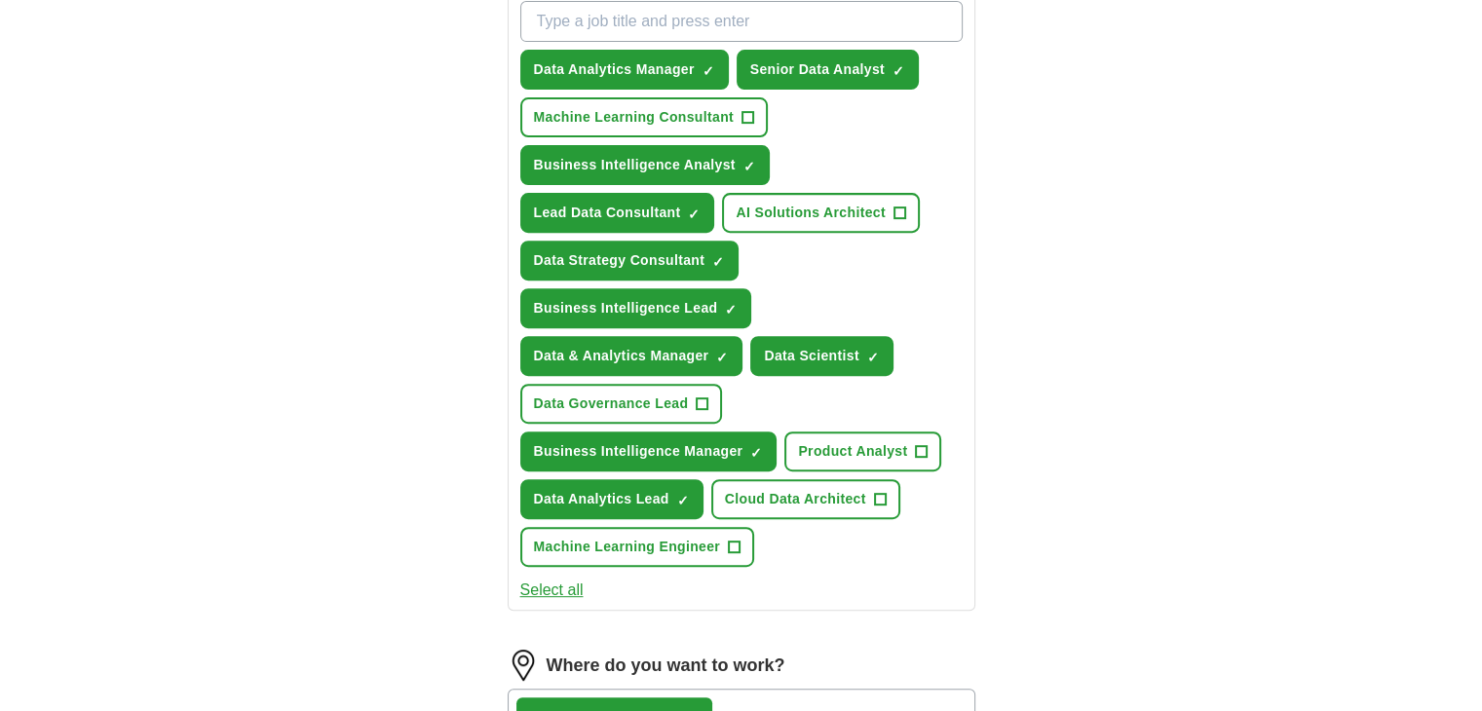
click at [317, 401] on div "ApplyIQ Let ApplyIQ do the hard work of searching and applying for jobs. Just t…" at bounding box center [741, 256] width 1247 height 1858
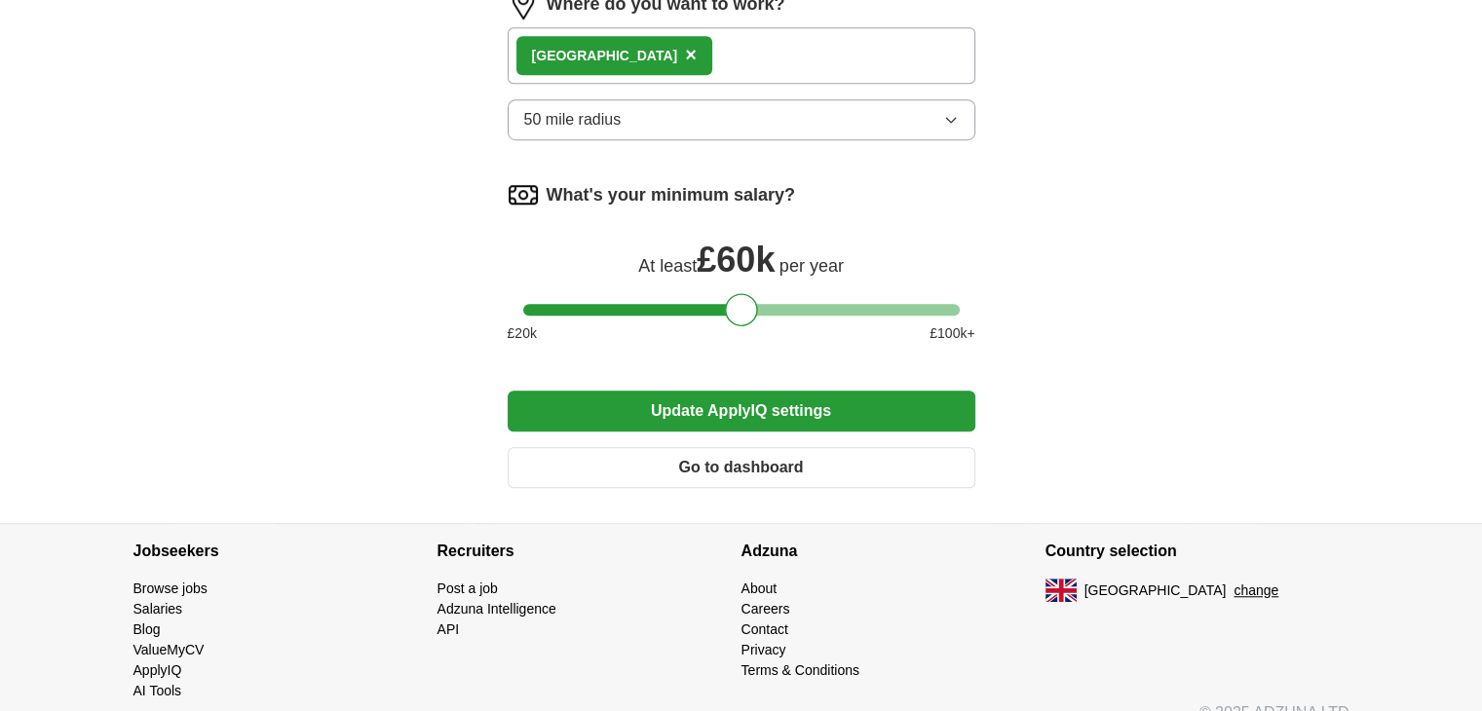
scroll to position [1395, 0]
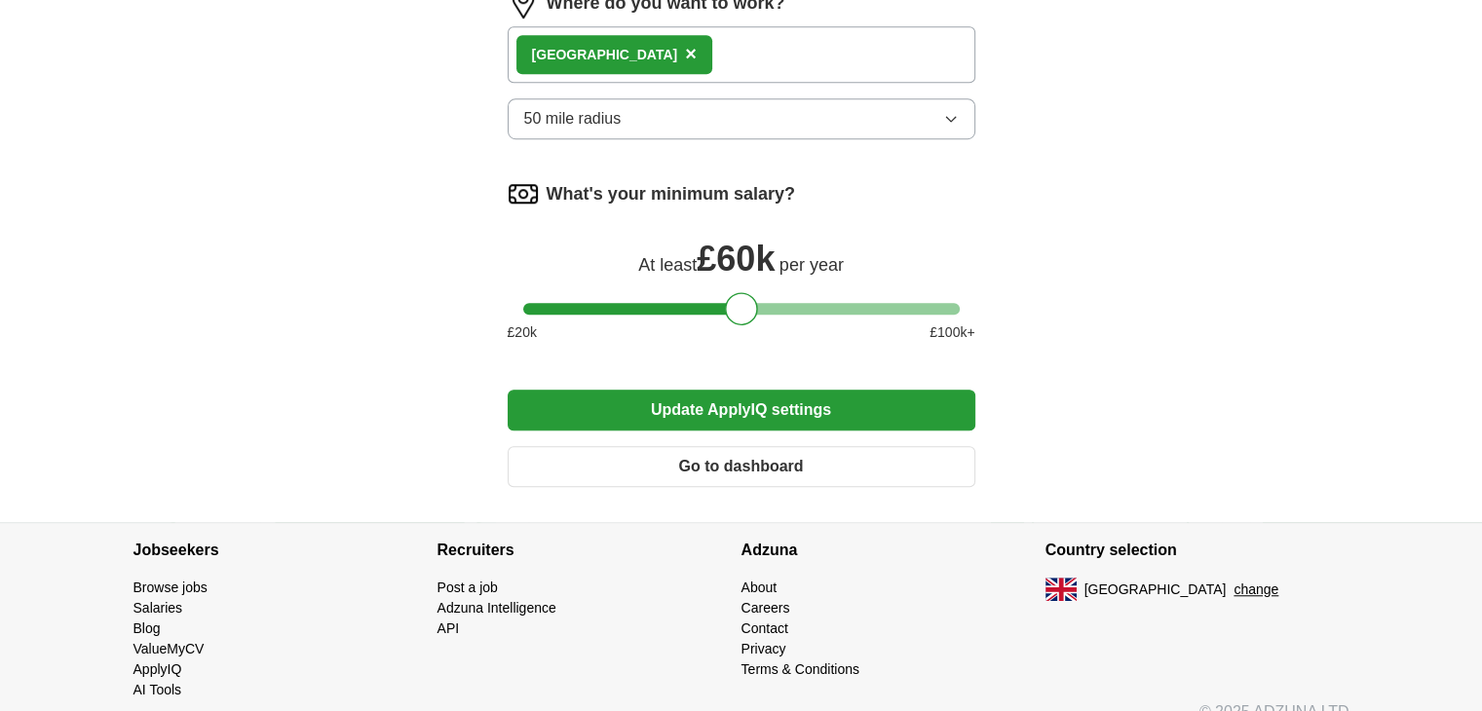
click at [795, 396] on button "Update ApplyIQ settings" at bounding box center [742, 410] width 468 height 41
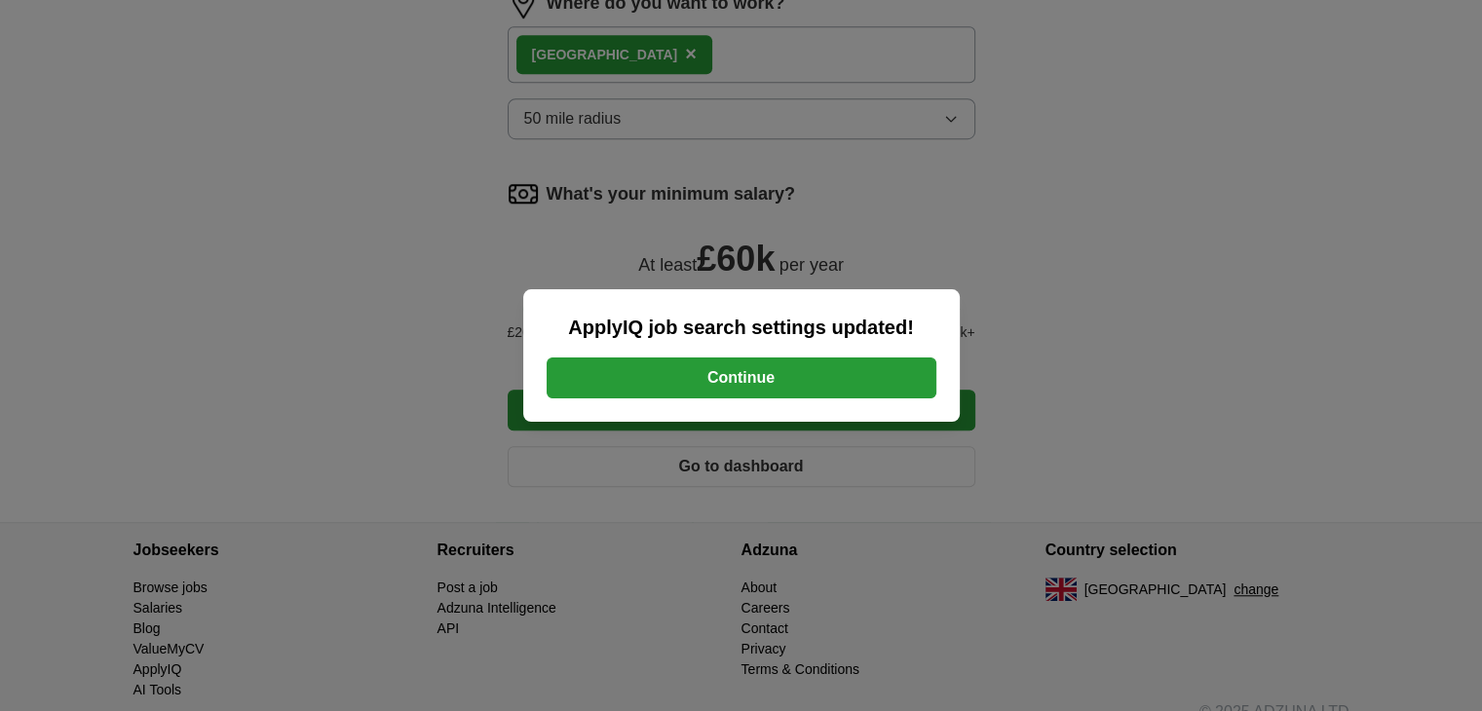
click at [729, 366] on button "Continue" at bounding box center [742, 378] width 390 height 41
